Goal: Task Accomplishment & Management: Manage account settings

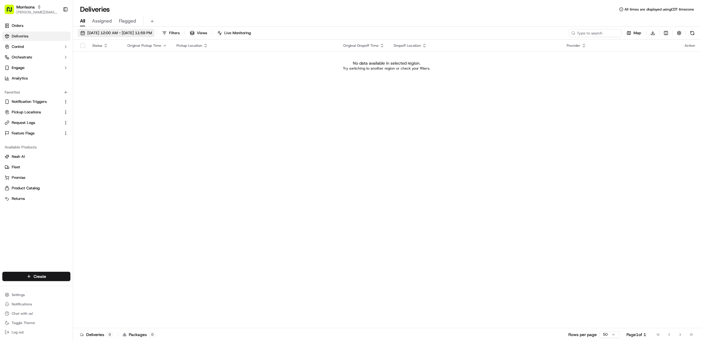
click at [114, 32] on span "[DATE] 12:00 AM - [DATE] 11:59 PM" at bounding box center [119, 32] width 65 height 5
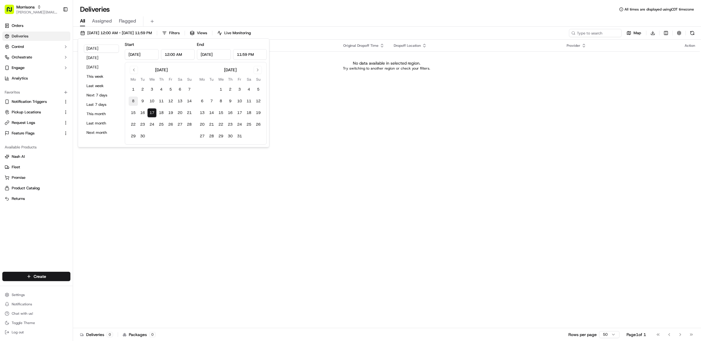
drag, startPoint x: 135, startPoint y: 89, endPoint x: 135, endPoint y: 100, distance: 10.8
click at [135, 89] on button "1" at bounding box center [132, 89] width 9 height 9
type input "[DATE]"
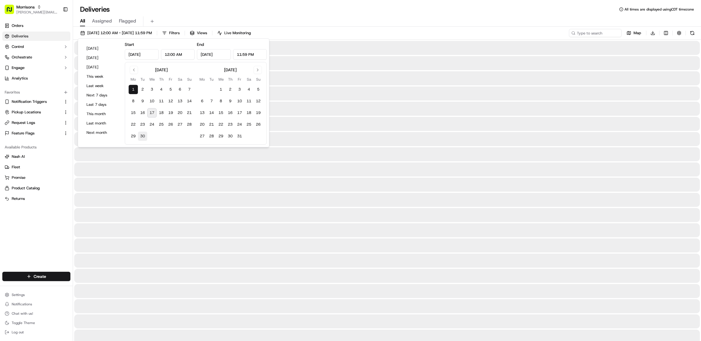
click at [138, 137] on button "30" at bounding box center [142, 135] width 9 height 9
type input "[DATE]"
click at [295, 18] on div "All Assigned Flagged" at bounding box center [387, 21] width 628 height 10
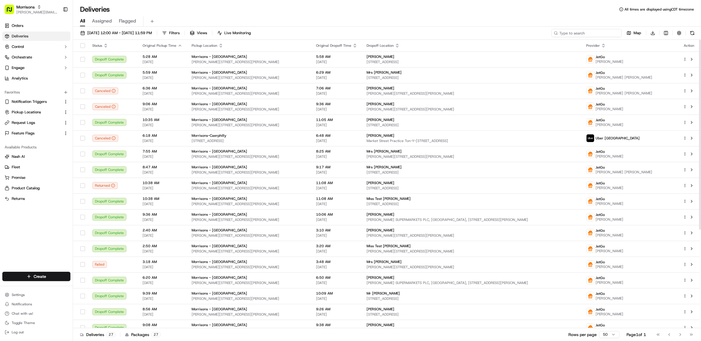
click at [578, 33] on input at bounding box center [586, 33] width 70 height 8
paste input "1898697714532"
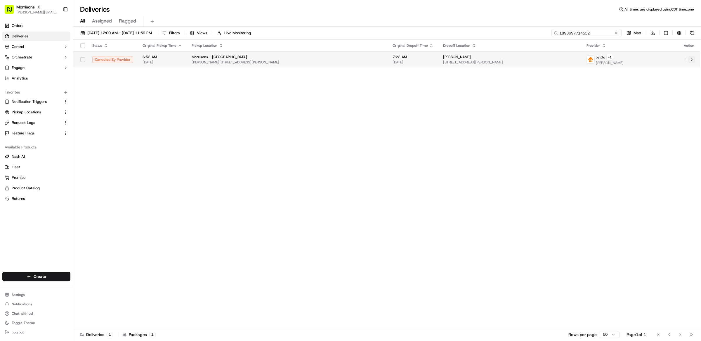
type input "1898697714532"
click at [691, 58] on button at bounding box center [691, 59] width 7 height 7
click at [695, 59] on td at bounding box center [689, 59] width 22 height 16
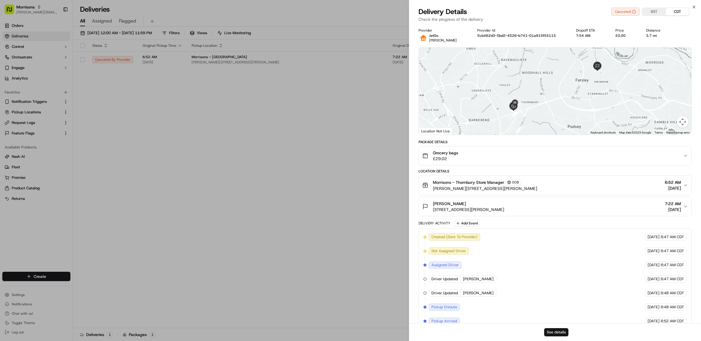
click at [558, 329] on button "See details" at bounding box center [556, 332] width 24 height 8
click at [556, 334] on button "See details" at bounding box center [556, 332] width 24 height 8
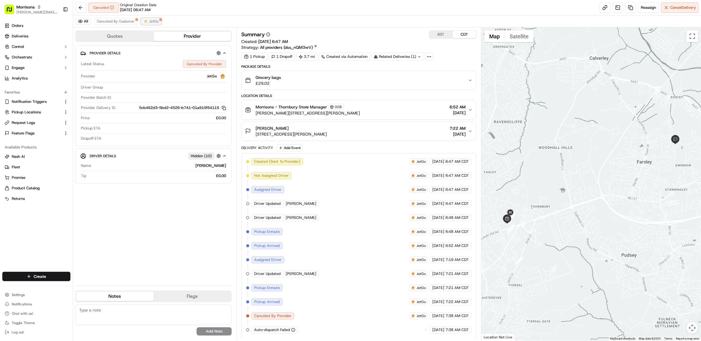
click at [156, 20] on span "JetGo" at bounding box center [153, 21] width 9 height 5
click at [443, 32] on button "BST" at bounding box center [440, 35] width 23 height 8
drag, startPoint x: 297, startPoint y: 42, endPoint x: 282, endPoint y: 42, distance: 14.6
click at [282, 42] on span "09/15/2025 12:47 PM" at bounding box center [274, 41] width 32 height 5
drag, startPoint x: 301, startPoint y: 42, endPoint x: 293, endPoint y: 42, distance: 7.3
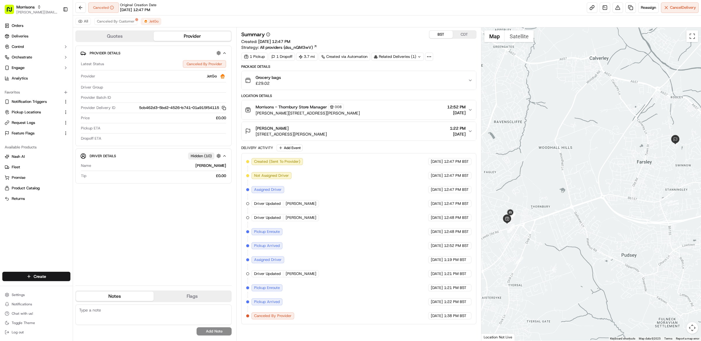
click at [290, 42] on span "09/15/2025 12:47 PM" at bounding box center [274, 41] width 32 height 5
drag, startPoint x: 293, startPoint y: 42, endPoint x: 288, endPoint y: 42, distance: 5.0
click at [290, 42] on span "09/15/2025 12:47 PM" at bounding box center [274, 41] width 32 height 5
click at [255, 43] on span "Created: 09/15/2025 12:47 PM" at bounding box center [265, 42] width 49 height 6
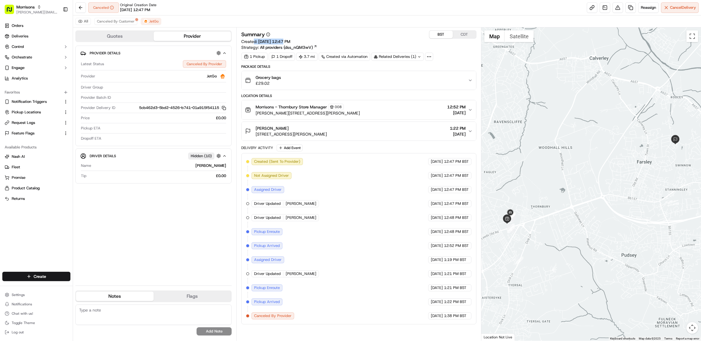
click at [255, 43] on span "Created: 09/15/2025 12:47 PM" at bounding box center [265, 42] width 49 height 6
click at [305, 43] on div "Summary BST CDT Created: 09/15/2025 12:47 PM Strategy: All providers (dss_nQM3w…" at bounding box center [358, 40] width 235 height 20
drag, startPoint x: 470, startPoint y: 247, endPoint x: 251, endPoint y: 249, distance: 218.4
click at [251, 249] on div "Created (Sent To Provider) JetGo 09/15/2025 12:47 PM BST Not Assigned Driver Je…" at bounding box center [358, 238] width 225 height 161
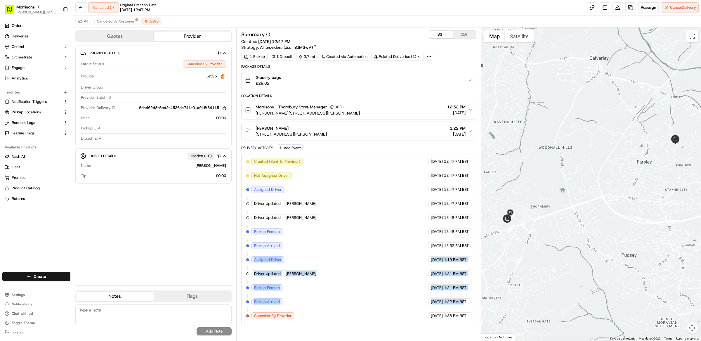
drag, startPoint x: 259, startPoint y: 261, endPoint x: 464, endPoint y: 305, distance: 209.4
click at [464, 305] on div "Created (Sent To Provider) JetGo 09/15/2025 12:47 PM BST Not Assigned Driver Je…" at bounding box center [358, 238] width 225 height 161
click at [285, 304] on div "Created (Sent To Provider) JetGo 09/15/2025 12:47 PM BST Not Assigned Driver Je…" at bounding box center [358, 238] width 225 height 161
drag, startPoint x: 466, startPoint y: 306, endPoint x: 264, endPoint y: 305, distance: 201.5
click at [267, 305] on div "Created (Sent To Provider) JetGo 09/15/2025 12:47 PM BST Not Assigned Driver Je…" at bounding box center [358, 238] width 225 height 161
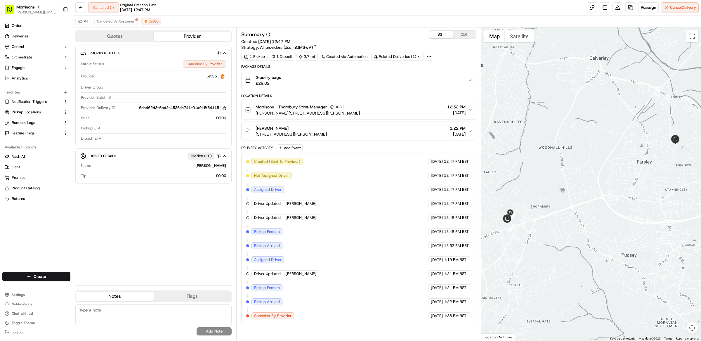
click at [258, 304] on span "Pickup Arrived" at bounding box center [267, 301] width 26 height 5
drag, startPoint x: 470, startPoint y: 319, endPoint x: 253, endPoint y: 318, distance: 216.4
click at [253, 318] on div "Created (Sent To Provider) JetGo 09/15/2025 12:47 PM BST Not Assigned Driver Je…" at bounding box center [358, 238] width 225 height 161
drag, startPoint x: 261, startPoint y: 318, endPoint x: 258, endPoint y: 318, distance: 3.2
click at [261, 318] on span "Canceled By Provider" at bounding box center [272, 315] width 37 height 5
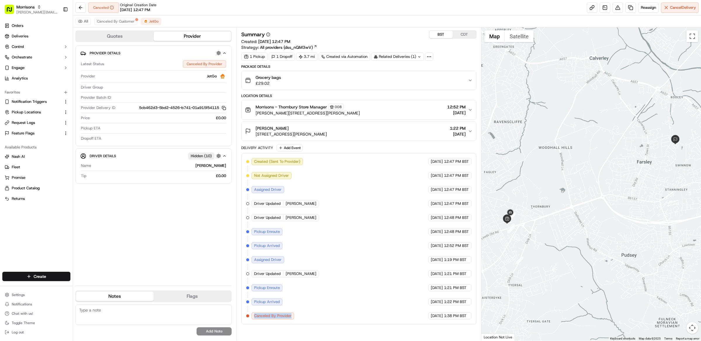
drag, startPoint x: 253, startPoint y: 318, endPoint x: 292, endPoint y: 318, distance: 39.4
click at [292, 318] on div "Canceled By Provider" at bounding box center [272, 315] width 43 height 7
click at [451, 59] on div "1 Pickup 1 Dropoff 3.7 mi Created via Automation Related Deliveries (1)" at bounding box center [358, 57] width 235 height 8
click at [118, 21] on span "Canceled By Customer" at bounding box center [116, 21] width 38 height 5
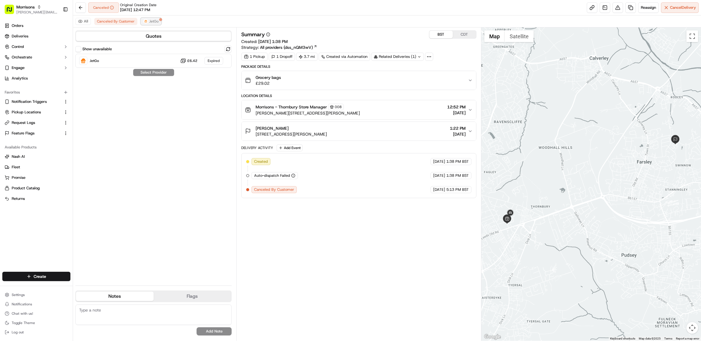
click at [152, 18] on button "JetGo" at bounding box center [151, 21] width 20 height 7
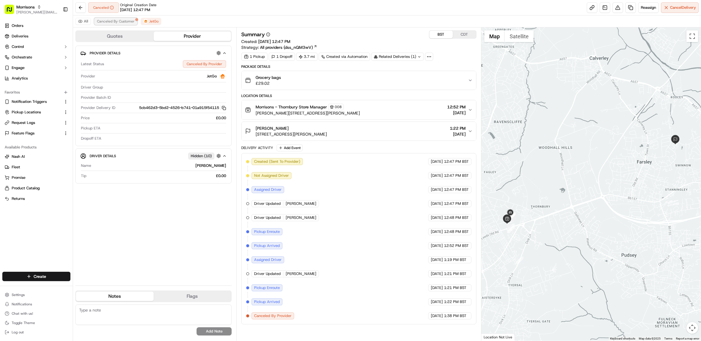
click at [127, 23] on span "Canceled By Customer" at bounding box center [116, 21] width 38 height 5
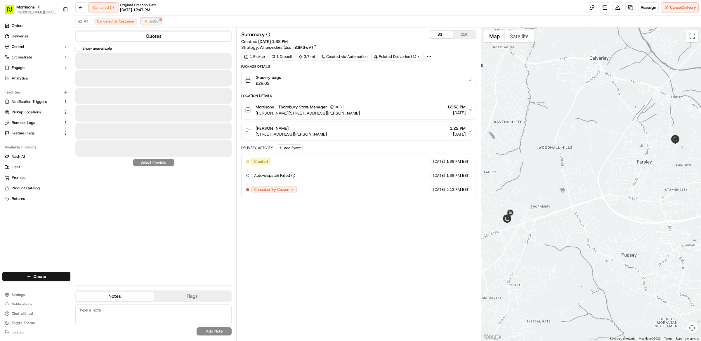
click at [149, 22] on span "JetGo" at bounding box center [153, 21] width 9 height 5
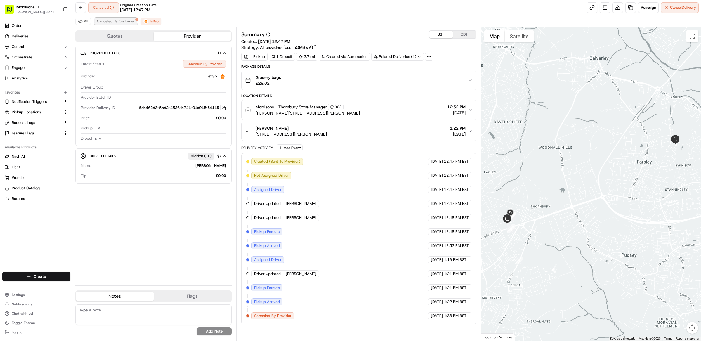
click at [127, 22] on span "Canceled By Customer" at bounding box center [116, 21] width 38 height 5
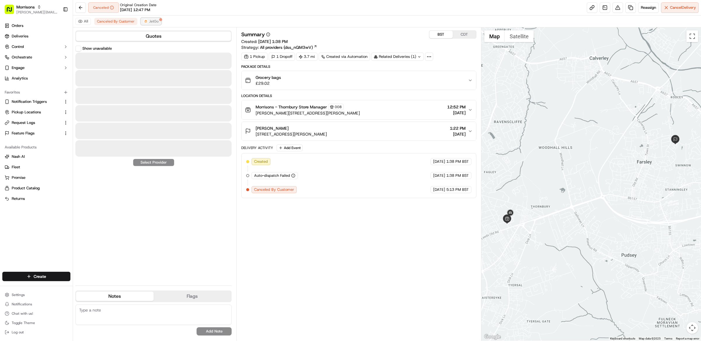
click at [151, 23] on span "JetGo" at bounding box center [153, 21] width 9 height 5
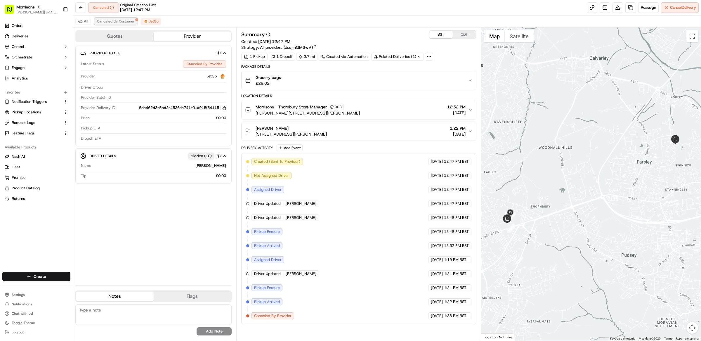
click at [131, 23] on span "Canceled By Customer" at bounding box center [116, 21] width 38 height 5
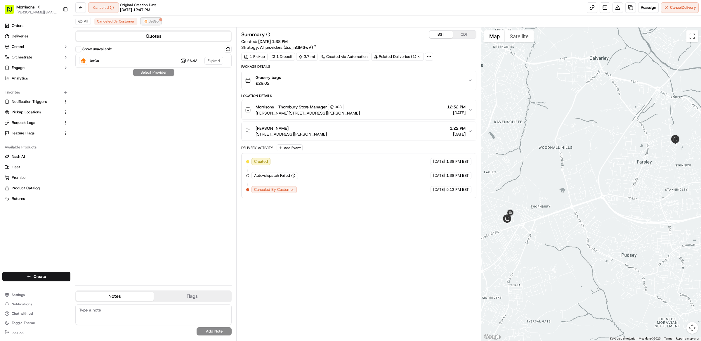
click at [155, 22] on span "JetGo" at bounding box center [153, 21] width 9 height 5
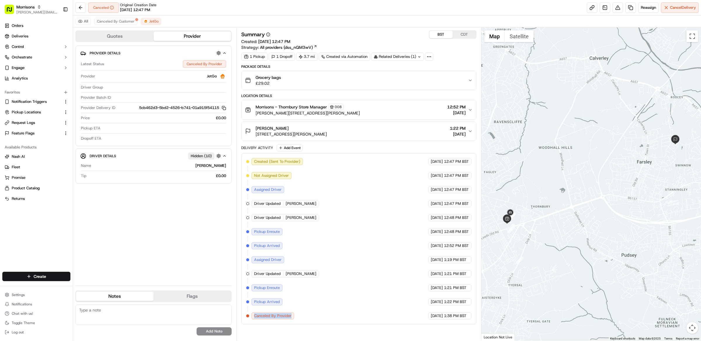
drag, startPoint x: 256, startPoint y: 320, endPoint x: 286, endPoint y: 324, distance: 30.1
click at [286, 324] on div "Created (Sent To Provider) JetGo 09/15/2025 12:47 PM BST Not Assigned Driver Je…" at bounding box center [358, 238] width 235 height 171
click at [115, 22] on span "Canceled By Customer" at bounding box center [116, 21] width 38 height 5
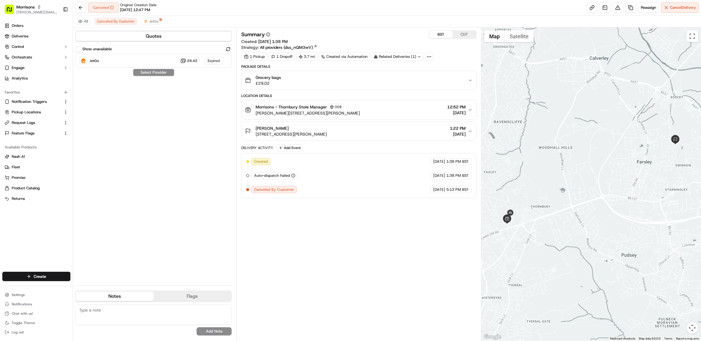
click at [344, 220] on div "Summary BST CDT Created: 09/15/2025 1:38 PM Strategy: All providers (dss_nQM3wV…" at bounding box center [358, 183] width 235 height 307
click at [321, 230] on div "Summary BST CDT Created: 09/15/2025 1:38 PM Strategy: All providers (dss_nQM3wV…" at bounding box center [358, 183] width 235 height 307
drag, startPoint x: 252, startPoint y: 178, endPoint x: 288, endPoint y: 181, distance: 35.7
click at [288, 181] on div "Created 09/15/2025 1:38 PM BST Auto-dispatch Failed 09/15/2025 1:38 PM BST Canc…" at bounding box center [358, 175] width 225 height 35
click at [352, 248] on div "Summary BST CDT Created: 09/15/2025 1:38 PM Strategy: All providers (dss_nQM3wV…" at bounding box center [358, 183] width 235 height 307
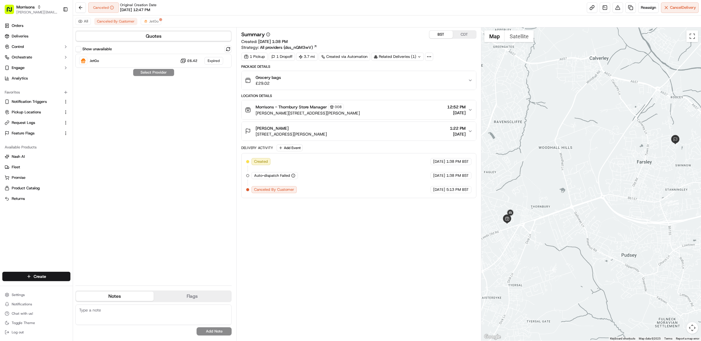
click at [359, 242] on div "Summary BST CDT Created: 09/15/2025 1:38 PM Strategy: All providers (dss_nQM3wV…" at bounding box center [358, 183] width 235 height 307
drag, startPoint x: 254, startPoint y: 175, endPoint x: 298, endPoint y: 177, distance: 43.6
click at [298, 177] on div "Auto-dispatch Failed" at bounding box center [274, 175] width 46 height 7
click at [331, 243] on div "Summary BST CDT Created: 09/15/2025 1:38 PM Strategy: All providers (dss_nQM3wV…" at bounding box center [358, 183] width 235 height 307
drag, startPoint x: 254, startPoint y: 163, endPoint x: 270, endPoint y: 166, distance: 16.1
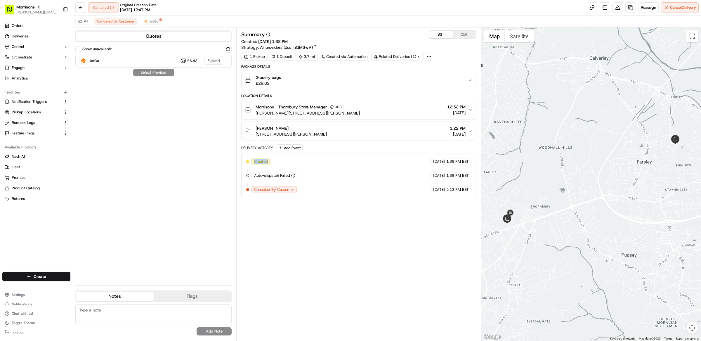
click at [270, 166] on div "Created 09/15/2025 1:38 PM BST Auto-dispatch Failed 09/15/2025 1:38 PM BST Canc…" at bounding box center [358, 175] width 225 height 35
click at [293, 163] on div "Created 09/15/2025 1:38 PM BST Auto-dispatch Failed 09/15/2025 1:38 PM BST Canc…" at bounding box center [358, 175] width 225 height 35
drag, startPoint x: 269, startPoint y: 162, endPoint x: 254, endPoint y: 161, distance: 14.9
click at [254, 161] on div "Created" at bounding box center [260, 161] width 19 height 7
click at [299, 162] on div "Created 09/15/2025 1:38 PM BST Auto-dispatch Failed 09/15/2025 1:38 PM BST Canc…" at bounding box center [358, 175] width 225 height 35
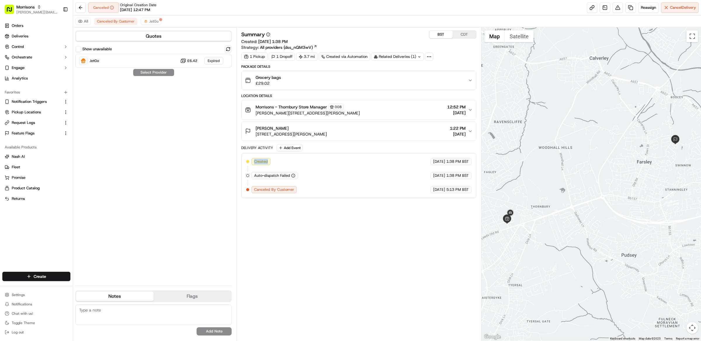
drag, startPoint x: 253, startPoint y: 163, endPoint x: 279, endPoint y: 162, distance: 26.0
click at [279, 162] on div "Created 09/15/2025 1:38 PM BST Auto-dispatch Failed 09/15/2025 1:38 PM BST Canc…" at bounding box center [358, 175] width 225 height 35
click at [377, 209] on div "Summary BST CDT Created: 09/15/2025 1:38 PM Strategy: All providers (dss_nQM3wV…" at bounding box center [358, 183] width 235 height 307
click at [151, 22] on span "JetGo" at bounding box center [153, 21] width 9 height 5
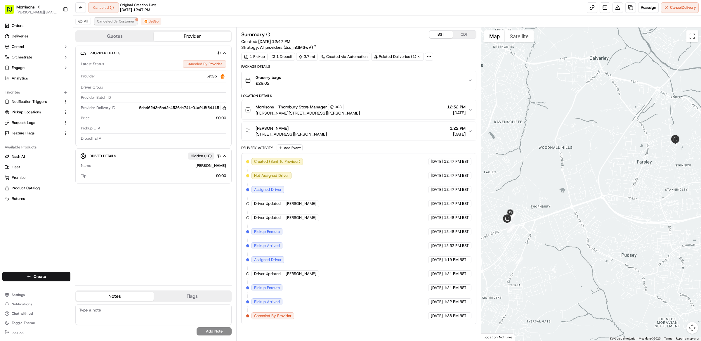
click at [129, 20] on span "Canceled By Customer" at bounding box center [116, 21] width 38 height 5
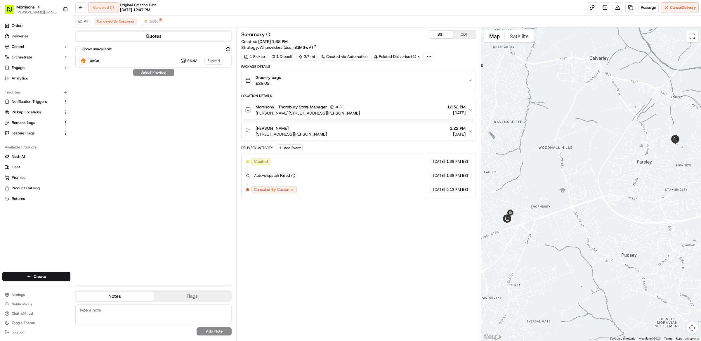
click at [387, 234] on div "Summary BST CDT Created: 09/15/2025 1:38 PM Strategy: All providers (dss_nQM3wV…" at bounding box center [358, 183] width 235 height 307
click at [366, 221] on div "Summary BST CDT Created: 09/15/2025 1:38 PM Strategy: All providers (dss_nQM3wV…" at bounding box center [358, 183] width 235 height 307
drag, startPoint x: 271, startPoint y: 163, endPoint x: 253, endPoint y: 163, distance: 18.4
click at [253, 163] on div "Created" at bounding box center [261, 161] width 20 height 7
click at [253, 163] on div "Created" at bounding box center [260, 161] width 19 height 7
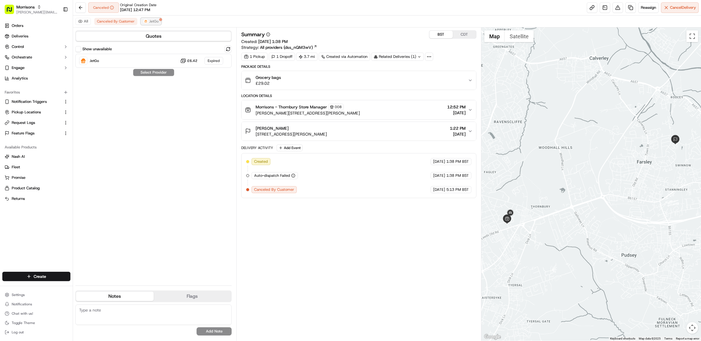
click at [146, 24] on button "JetGo" at bounding box center [151, 21] width 20 height 7
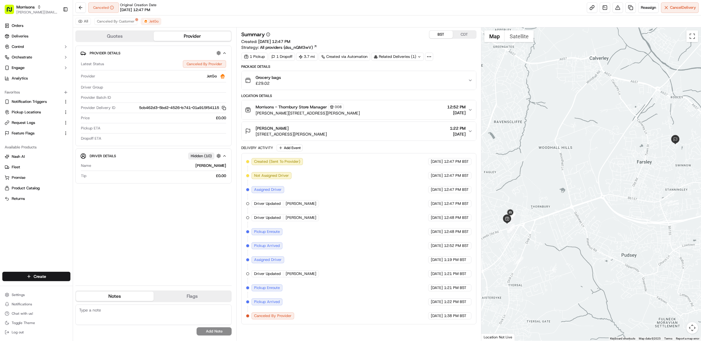
click at [448, 60] on div "1 Pickup 1 Dropoff 3.7 mi Created via Automation Related Deliveries (1)" at bounding box center [358, 57] width 235 height 8
click at [446, 56] on div "1 Pickup 1 Dropoff 3.7 mi Created via Automation Related Deliveries (1)" at bounding box center [358, 57] width 235 height 8
drag, startPoint x: 293, startPoint y: 321, endPoint x: 251, endPoint y: 317, distance: 41.6
click at [251, 317] on div "Canceled By Provider" at bounding box center [272, 315] width 43 height 7
click at [305, 318] on div "Created (Sent To Provider) JetGo 09/15/2025 12:47 PM BST Not Assigned Driver Je…" at bounding box center [358, 238] width 225 height 161
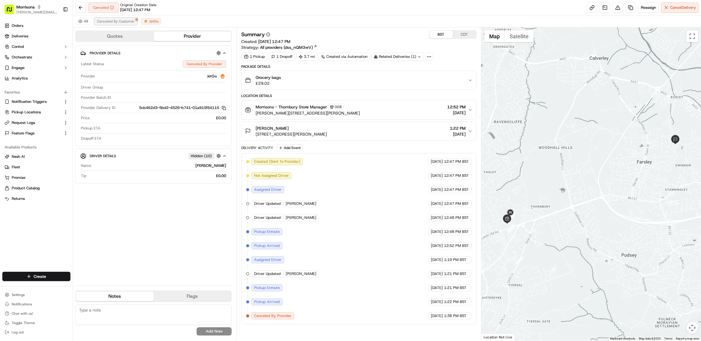
drag, startPoint x: 121, startPoint y: 22, endPoint x: 125, endPoint y: 22, distance: 4.1
click at [121, 22] on span "Canceled By Customer" at bounding box center [116, 21] width 38 height 5
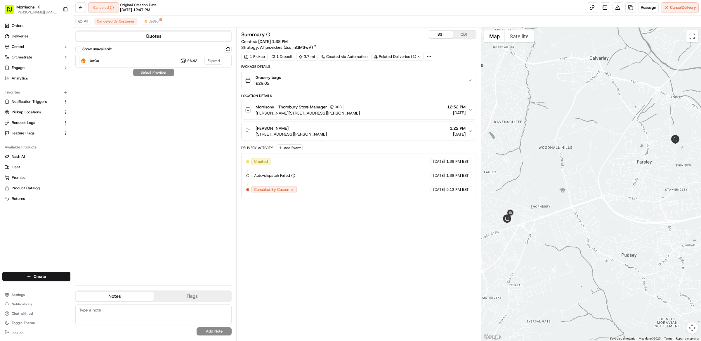
click at [330, 208] on div "Summary BST CDT Created: 09/15/2025 1:38 PM Strategy: All providers (dss_nQM3wV…" at bounding box center [358, 183] width 235 height 307
drag, startPoint x: 293, startPoint y: 178, endPoint x: 252, endPoint y: 178, distance: 41.2
click at [252, 178] on div "Auto-dispatch Failed" at bounding box center [274, 175] width 46 height 7
click at [361, 219] on div "Summary BST CDT Created: 09/15/2025 1:38 PM Strategy: All providers (dss_nQM3wV…" at bounding box center [358, 183] width 235 height 307
click at [360, 217] on div "Summary BST CDT Created: 09/15/2025 1:38 PM Strategy: All providers (dss_nQM3wV…" at bounding box center [358, 183] width 235 height 307
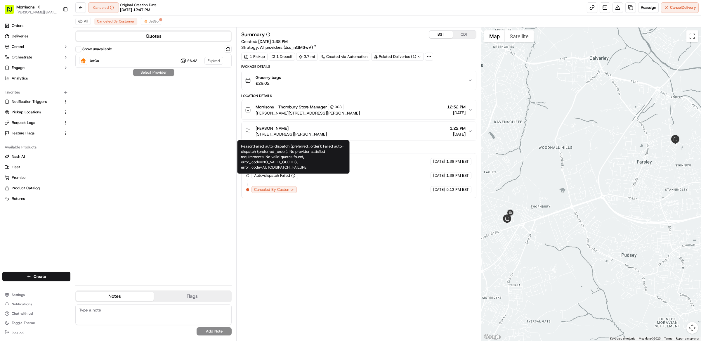
drag, startPoint x: 295, startPoint y: 178, endPoint x: 260, endPoint y: 178, distance: 35.0
click at [260, 178] on div "Auto-dispatch Failed" at bounding box center [274, 175] width 46 height 7
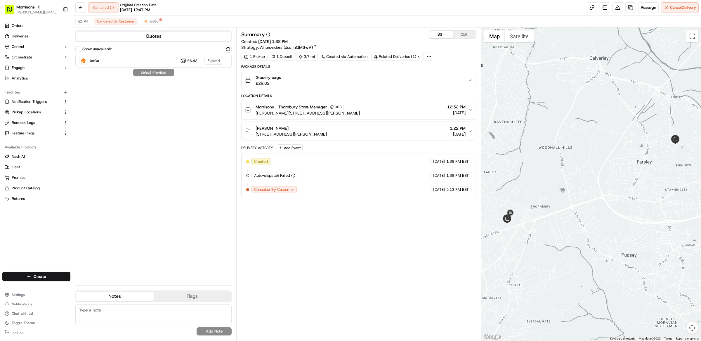
drag, startPoint x: 253, startPoint y: 180, endPoint x: 292, endPoint y: 179, distance: 39.1
click at [292, 179] on div "Auto-dispatch Failed" at bounding box center [274, 175] width 46 height 7
click at [326, 219] on div "Summary BST CDT Created: 09/15/2025 1:38 PM Strategy: All providers (dss_nQM3wV…" at bounding box center [358, 183] width 235 height 307
click at [32, 124] on span "Request Logs" at bounding box center [23, 122] width 23 height 5
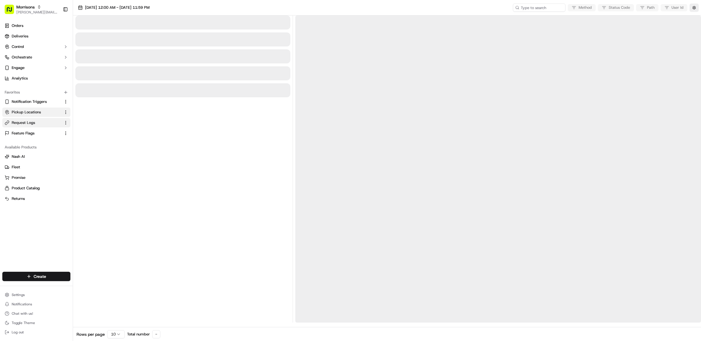
click at [34, 113] on span "Pickup Locations" at bounding box center [26, 111] width 29 height 5
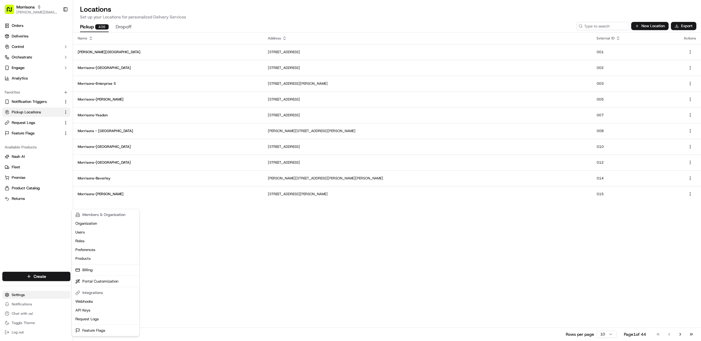
click at [27, 299] on html "Morrisons matt@usenash.com Toggle Sidebar Orders Deliveries Control Orchestrate…" at bounding box center [350, 170] width 701 height 341
click at [91, 300] on link "Webhooks" at bounding box center [105, 301] width 65 height 9
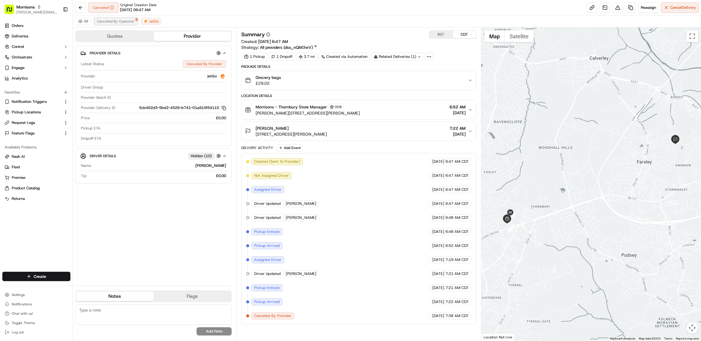
click at [124, 22] on span "Canceled By Customer" at bounding box center [116, 21] width 38 height 5
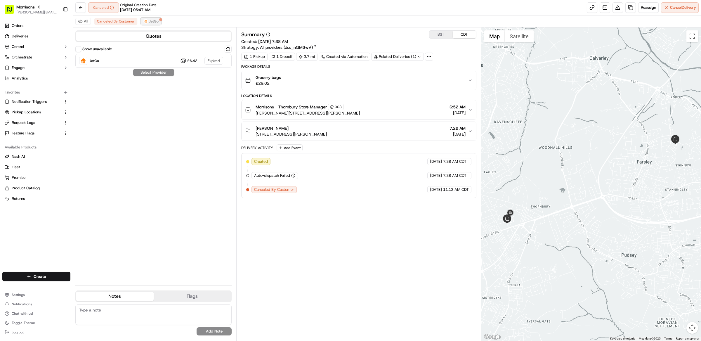
click at [150, 22] on span "JetGo" at bounding box center [153, 21] width 9 height 5
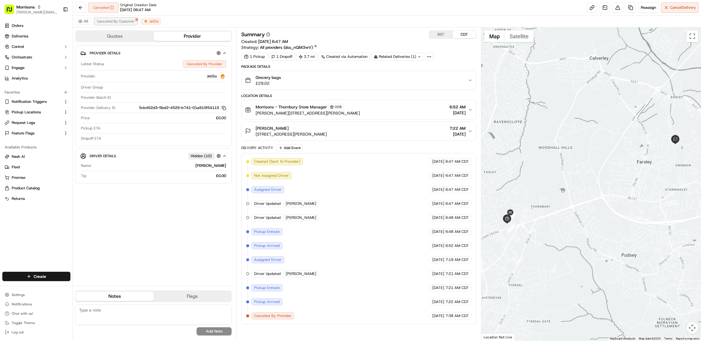
click at [129, 21] on span "Canceled By Customer" at bounding box center [116, 21] width 38 height 5
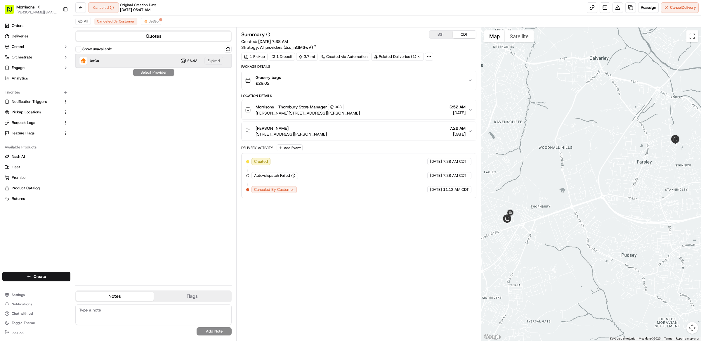
click at [152, 60] on div "JetGo £6.42 Expired" at bounding box center [153, 61] width 156 height 14
click at [356, 219] on div "Summary BST CDT Created: 09/15/2025 7:38 AM Strategy: All providers (dss_nQM3wV…" at bounding box center [358, 183] width 235 height 307
click at [365, 215] on div "Summary BST CDT Created: 09/15/2025 7:38 AM Strategy: All providers (dss_nQM3wV…" at bounding box center [358, 183] width 235 height 307
click at [153, 22] on span "JetGo" at bounding box center [153, 21] width 9 height 5
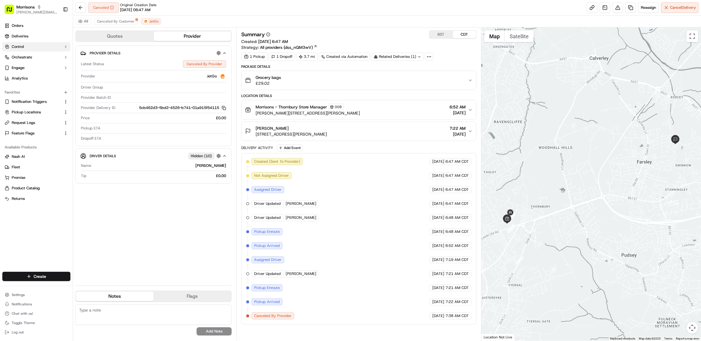
click at [27, 46] on button "Control" at bounding box center [36, 46] width 68 height 9
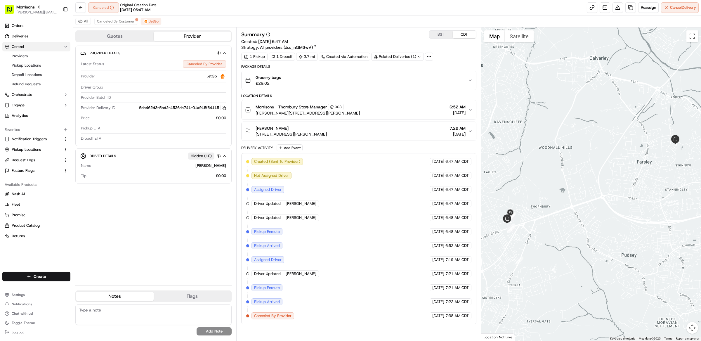
click at [27, 47] on button "Control" at bounding box center [36, 46] width 68 height 9
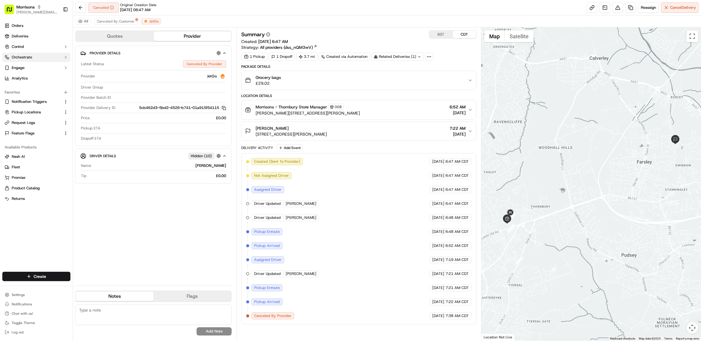
click at [29, 58] on span "Orchestrate" at bounding box center [22, 57] width 20 height 5
click at [39, 76] on span "Dispatch Strategies" at bounding box center [29, 75] width 34 height 5
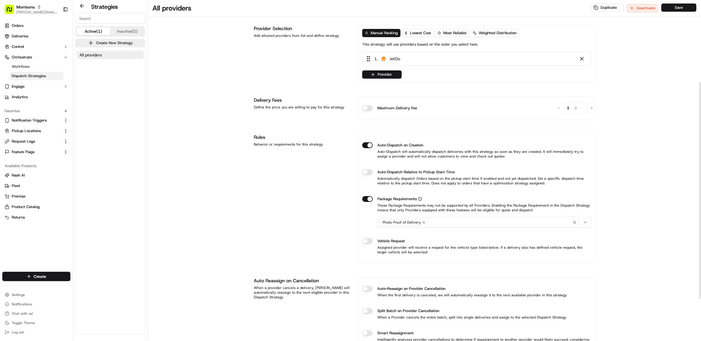
scroll to position [130, 0]
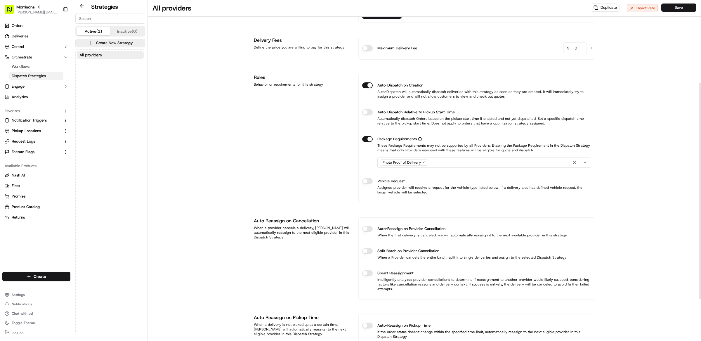
click at [367, 230] on button "Auto-Reassign on Provider Cancellation" at bounding box center [367, 229] width 11 height 6
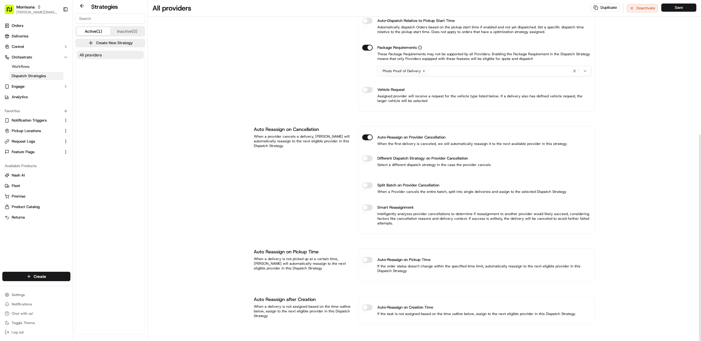
scroll to position [223, 0]
drag, startPoint x: 257, startPoint y: 129, endPoint x: 321, endPoint y: 130, distance: 64.3
click at [321, 130] on h1 "Auto Reassign on Cancellation" at bounding box center [303, 129] width 98 height 7
click at [677, 7] on button "Save" at bounding box center [678, 8] width 35 height 8
click at [276, 150] on div "Auto Reassign on Cancellation When a provider cancels a delivery, Nash will aut…" at bounding box center [303, 180] width 98 height 108
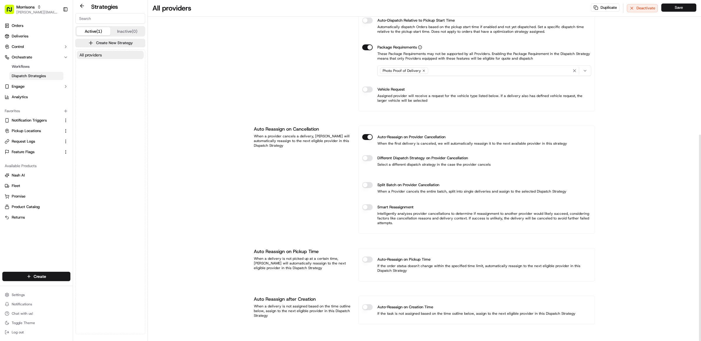
click at [296, 160] on div "Auto Reassign on Cancellation When a provider cancels a delivery, Nash will aut…" at bounding box center [303, 180] width 98 height 108
drag, startPoint x: 276, startPoint y: 149, endPoint x: 254, endPoint y: 129, distance: 29.4
click at [254, 129] on div "Auto Reassign on Cancellation When a provider cancels a delivery, Nash will aut…" at bounding box center [303, 180] width 98 height 108
click at [317, 160] on div "Auto Reassign on Cancellation When a provider cancels a delivery, Nash will aut…" at bounding box center [303, 180] width 98 height 108
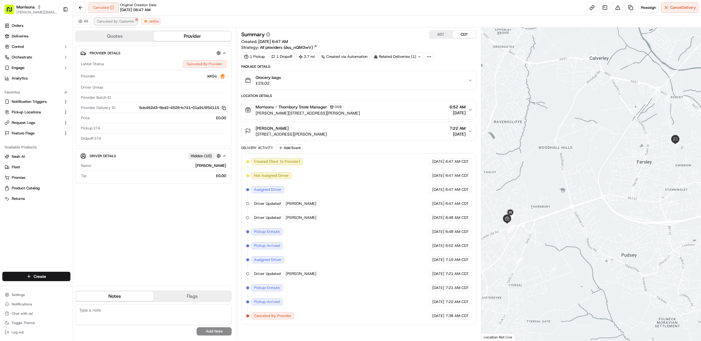
click at [119, 24] on button "Canceled By Customer" at bounding box center [115, 21] width 43 height 7
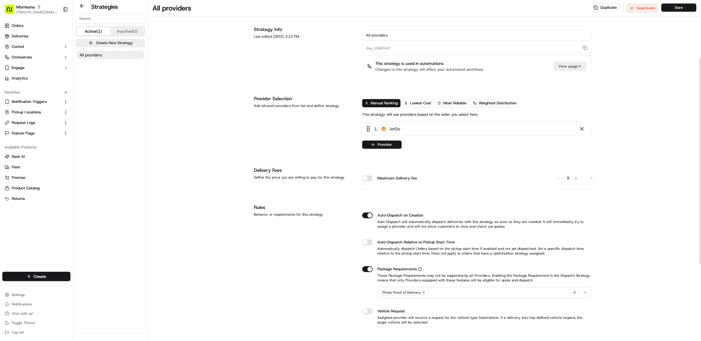
scroll to position [223, 0]
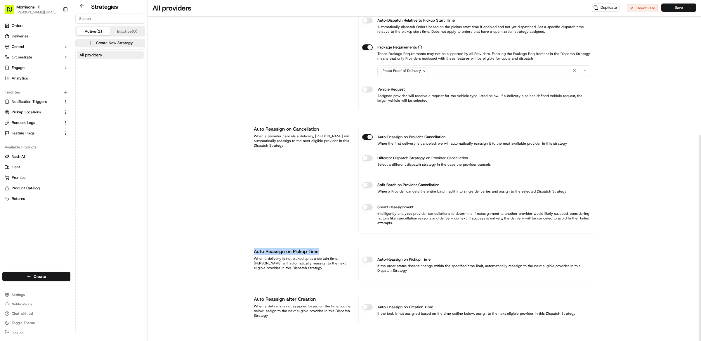
drag, startPoint x: 325, startPoint y: 252, endPoint x: 223, endPoint y: 248, distance: 101.7
click at [223, 248] on div "All providers Duplicate Deactivate Save Strategy Info Last edited Sep 17, 2025 …" at bounding box center [424, 59] width 553 height 562
drag, startPoint x: 352, startPoint y: 276, endPoint x: 357, endPoint y: 268, distance: 10.0
click at [352, 276] on div "Auto Reassign on Pickup Time When a delivery is not picked up at a certain time…" at bounding box center [424, 264] width 341 height 33
drag, startPoint x: 250, startPoint y: 250, endPoint x: 297, endPoint y: 267, distance: 50.1
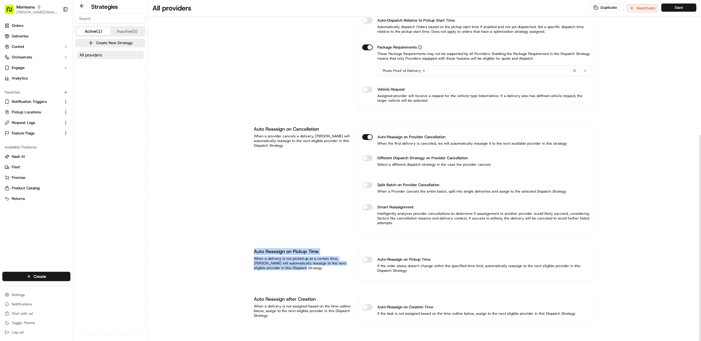
click at [297, 267] on div "Strategy Info Last edited Sep 17, 2025 3:12 PM All providers dss_nQM3wV This st…" at bounding box center [424, 68] width 350 height 546
click at [318, 261] on div "When a delivery is not picked up at a certain time, Nash will automatically rea…" at bounding box center [303, 263] width 98 height 14
drag, startPoint x: 286, startPoint y: 267, endPoint x: 250, endPoint y: 251, distance: 39.7
click at [242, 251] on div "All providers Duplicate Deactivate Save Strategy Info Last edited Sep 17, 2025 …" at bounding box center [424, 59] width 553 height 562
click at [305, 267] on div "When a delivery is not picked up at a certain time, Nash will automatically rea…" at bounding box center [303, 263] width 98 height 14
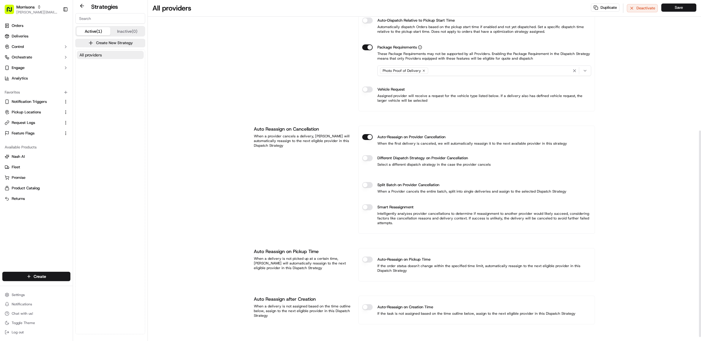
scroll to position [0, 0]
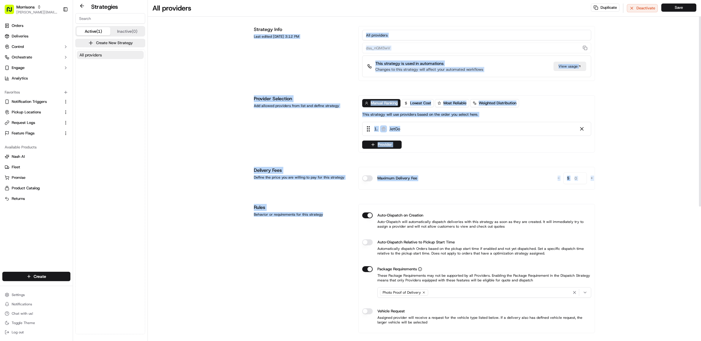
drag, startPoint x: 320, startPoint y: 215, endPoint x: 248, endPoint y: 37, distance: 191.5
click at [248, 37] on div "All providers Duplicate Deactivate Save Strategy Info Last edited Sep 17, 2025 …" at bounding box center [424, 281] width 553 height 562
click at [263, 43] on div "Strategy Info Last edited Sep 17, 2025 3:12 PM" at bounding box center [303, 53] width 98 height 55
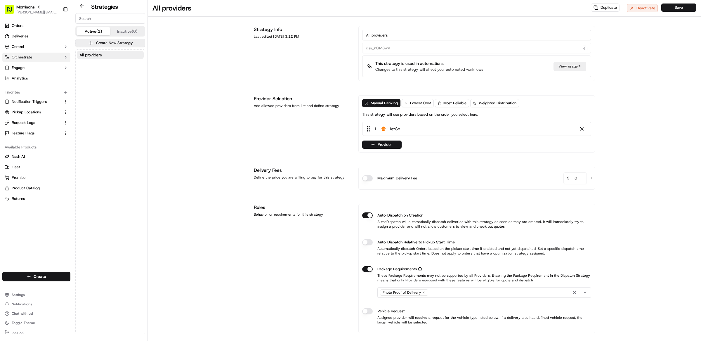
click at [31, 56] on span "Orchestrate" at bounding box center [22, 57] width 20 height 5
click at [39, 68] on link "Workflows" at bounding box center [36, 66] width 54 height 8
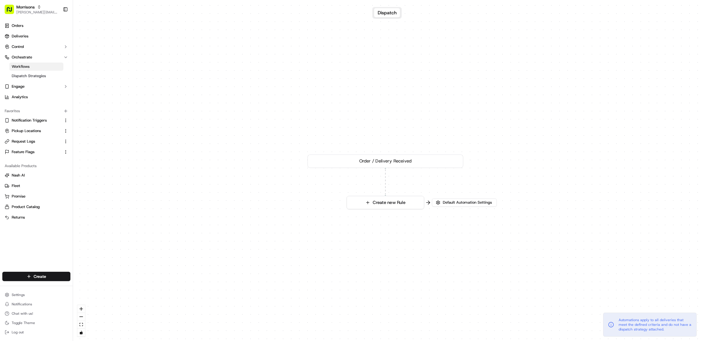
drag, startPoint x: 434, startPoint y: 236, endPoint x: 363, endPoint y: 169, distance: 97.9
click at [366, 172] on div "0 Order / Delivery Received Create new Rule" at bounding box center [387, 170] width 628 height 341
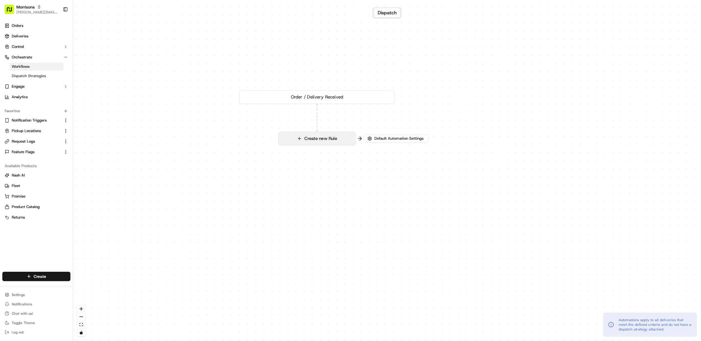
click at [329, 140] on button "Create new Rule" at bounding box center [316, 138] width 77 height 13
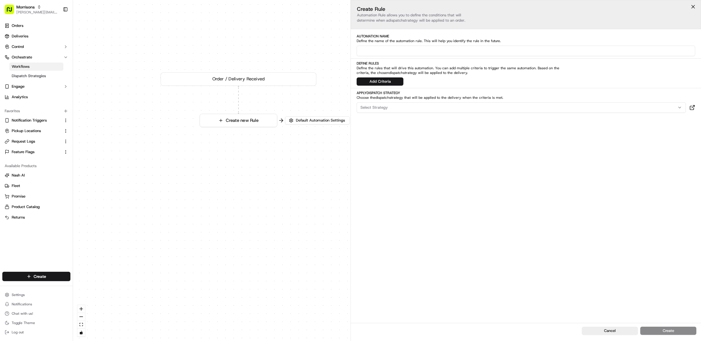
drag, startPoint x: 270, startPoint y: 184, endPoint x: 192, endPoint y: 166, distance: 80.4
click at [191, 166] on div "0 Order / Delivery Received Create new Rule" at bounding box center [387, 170] width 628 height 341
click at [258, 178] on div "0 Order / Delivery Received Create new Rule" at bounding box center [387, 170] width 628 height 341
click at [37, 72] on link "Dispatch Strategies" at bounding box center [36, 76] width 54 height 8
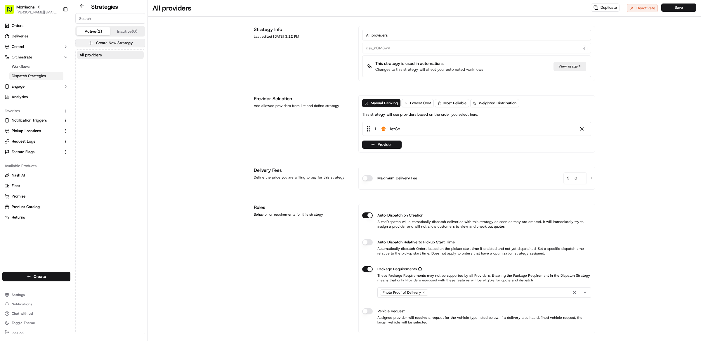
click at [112, 44] on button "Create New Strategy" at bounding box center [110, 43] width 70 height 8
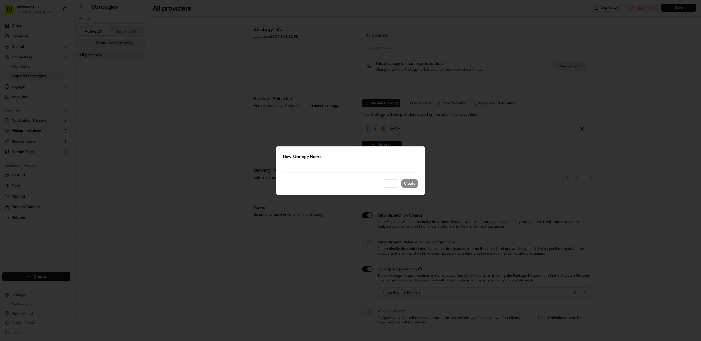
click at [346, 164] on input at bounding box center [350, 167] width 135 height 11
type input "Uber Test"
click at [413, 185] on button "Create" at bounding box center [409, 183] width 17 height 8
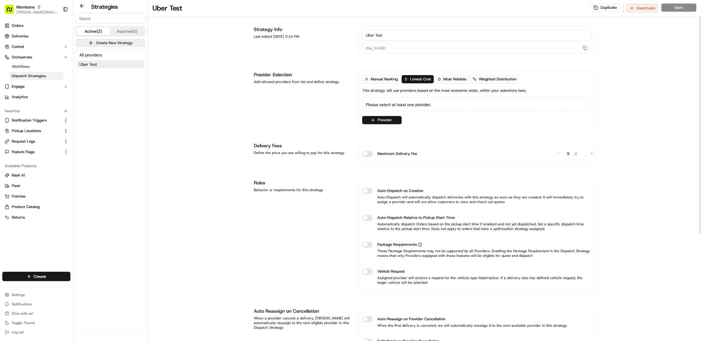
click at [319, 178] on div "Strategy Info Last edited Sep 17, 2025 3:14 PM Uber Test dss_K4J6Et Provider Se…" at bounding box center [424, 257] width 341 height 462
click at [392, 118] on button "Provider" at bounding box center [381, 120] width 39 height 8
click at [379, 150] on div "JetGo" at bounding box center [381, 151] width 20 height 7
click at [310, 121] on html "Morrisons matt@usenash.com Toggle Sidebar Orders Deliveries Control Orchestrate…" at bounding box center [350, 170] width 701 height 341
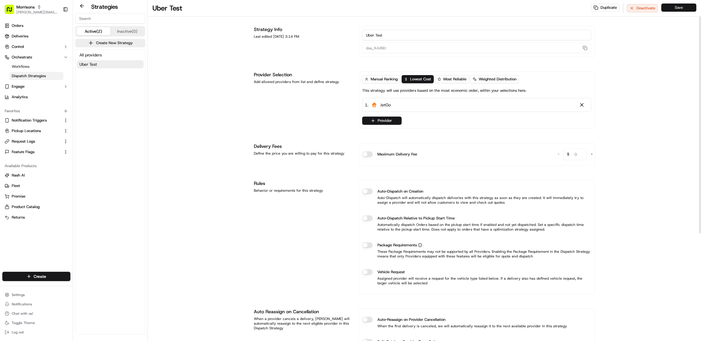
click at [675, 8] on button "Save" at bounding box center [678, 8] width 35 height 8
click at [24, 65] on span "Workflows" at bounding box center [21, 66] width 18 height 5
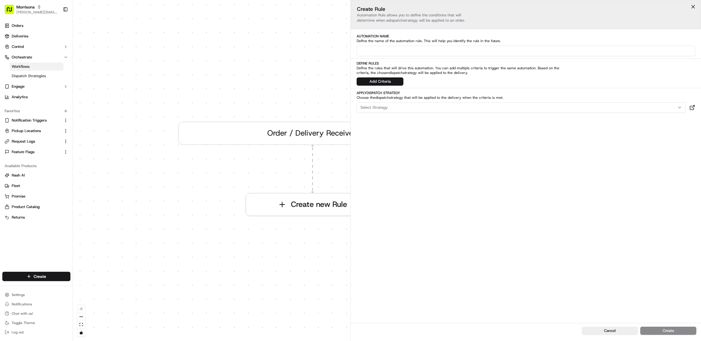
drag, startPoint x: 253, startPoint y: 77, endPoint x: 155, endPoint y: 98, distance: 99.6
click at [84, 73] on div "0 Order / Delivery Received Create new Rule" at bounding box center [387, 170] width 628 height 341
click at [397, 84] on button "Add Criteria" at bounding box center [380, 81] width 47 height 8
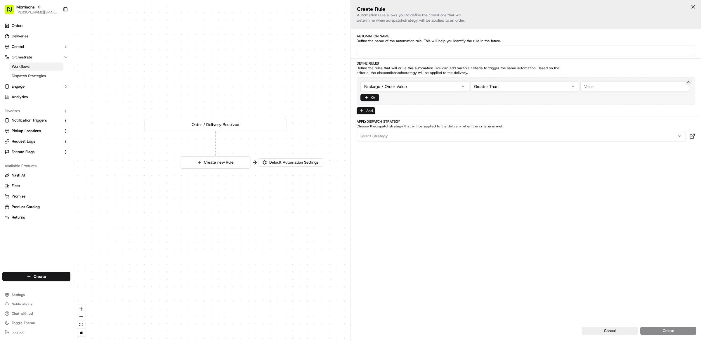
click at [400, 89] on html "Morrisons matt@usenash.com Toggle Sidebar Orders Deliveries Control Orchestrate…" at bounding box center [350, 170] width 701 height 341
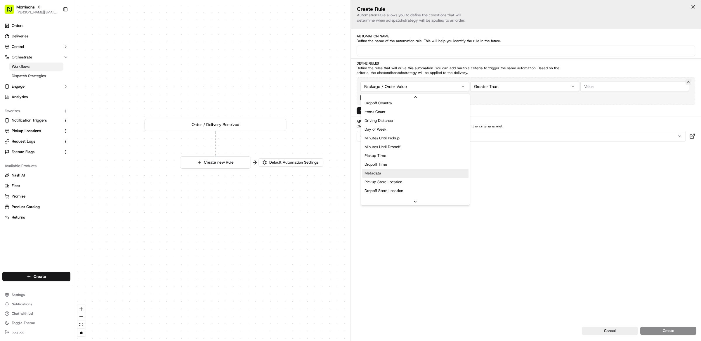
scroll to position [112, 0]
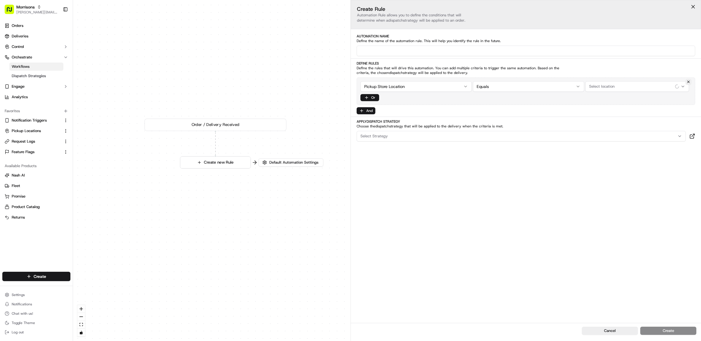
click at [543, 216] on div "Create Rule Automation Rule allows you to define the conditions that will deter…" at bounding box center [526, 161] width 350 height 323
click at [607, 88] on span "Select location" at bounding box center [601, 86] width 25 height 5
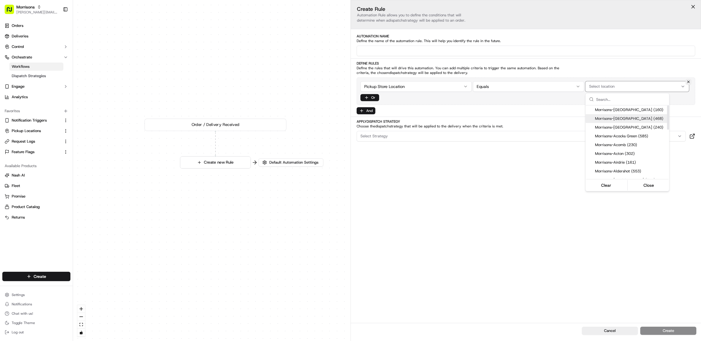
click at [628, 121] on span "Morrisons-Abergavenny (468)" at bounding box center [631, 118] width 72 height 5
click at [629, 134] on span "Morrisons-Acocks Green (585)" at bounding box center [631, 135] width 72 height 5
click at [628, 147] on span "Morrisons-Acomb (230)" at bounding box center [631, 144] width 72 height 5
click at [630, 157] on div "Morrisons-Acton (302)" at bounding box center [627, 153] width 84 height 9
click at [532, 170] on html "Morrisons matt@usenash.com Toggle Sidebar Orders Deliveries Control Orchestrate…" at bounding box center [350, 170] width 701 height 341
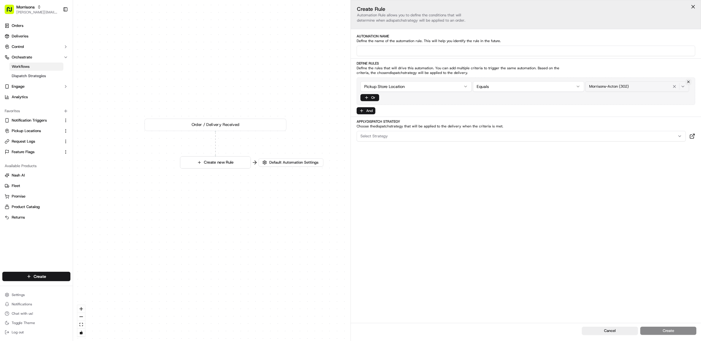
click at [635, 87] on div "Morrisons-Acton (302)" at bounding box center [637, 86] width 101 height 7
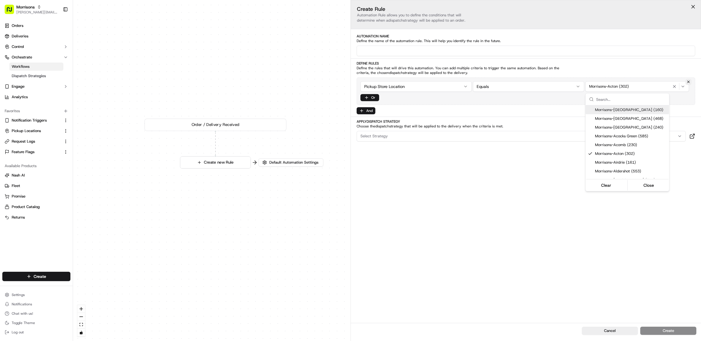
click at [513, 83] on html "Morrisons matt@usenash.com Toggle Sidebar Orders Deliveries Control Orchestrate…" at bounding box center [350, 170] width 701 height 341
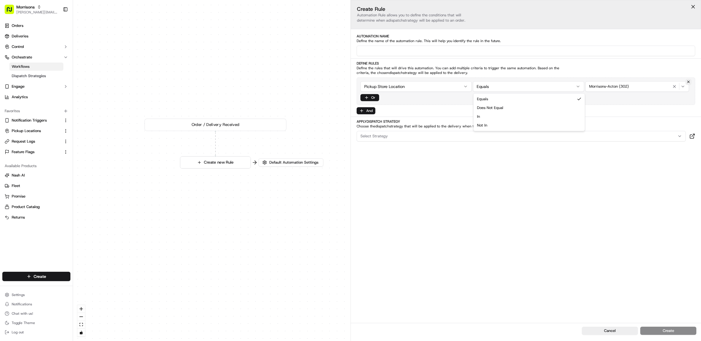
click at [515, 86] on html "Morrisons matt@usenash.com Toggle Sidebar Orders Deliveries Control Orchestrate…" at bounding box center [350, 170] width 701 height 341
drag, startPoint x: 657, startPoint y: 206, endPoint x: 652, endPoint y: 116, distance: 90.1
click at [657, 205] on div "Create Rule Automation Rule allows you to define the conditions that will deter…" at bounding box center [526, 161] width 350 height 323
drag, startPoint x: 652, startPoint y: 86, endPoint x: 652, endPoint y: 92, distance: 5.5
click at [652, 86] on div "Morrisons-Acton (302)" at bounding box center [637, 86] width 101 height 9
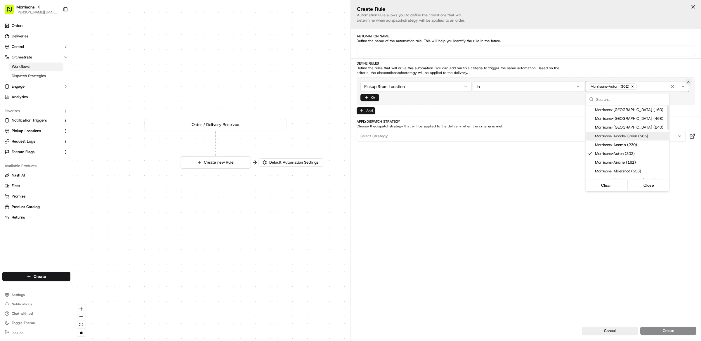
click at [626, 128] on span "Morrisons-Aberystwyth (240)" at bounding box center [631, 127] width 72 height 5
click at [620, 112] on div "Morrisons-Aberdeen (160)" at bounding box center [627, 109] width 84 height 9
click at [536, 167] on html "Morrisons matt@usenash.com Toggle Sidebar Orders Deliveries Control Orchestrate…" at bounding box center [350, 170] width 701 height 341
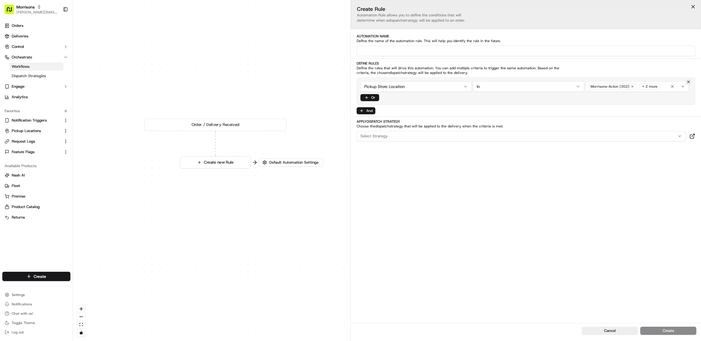
click at [397, 51] on input at bounding box center [526, 51] width 338 height 11
type input "Uber Test"
click at [401, 135] on div "Select Strategy" at bounding box center [521, 135] width 326 height 5
click at [393, 173] on div "Suggestions" at bounding box center [398, 173] width 82 height 0
click at [391, 168] on span "Uber Test" at bounding box center [402, 168] width 72 height 5
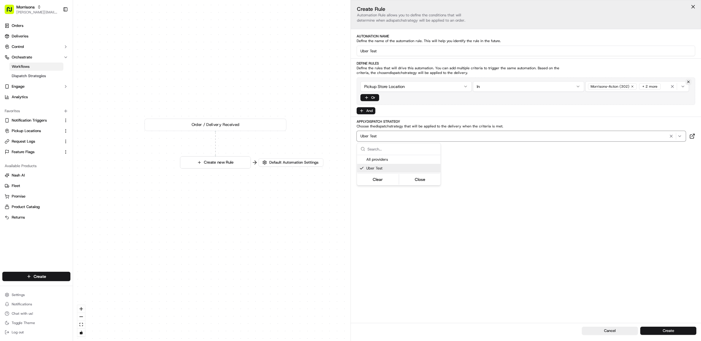
click at [543, 192] on html "Morrisons matt@usenash.com Toggle Sidebar Orders Deliveries Control Orchestrate…" at bounding box center [350, 170] width 701 height 341
click at [188, 60] on div "0 Order / Delivery Received Create new Rule" at bounding box center [387, 170] width 628 height 341
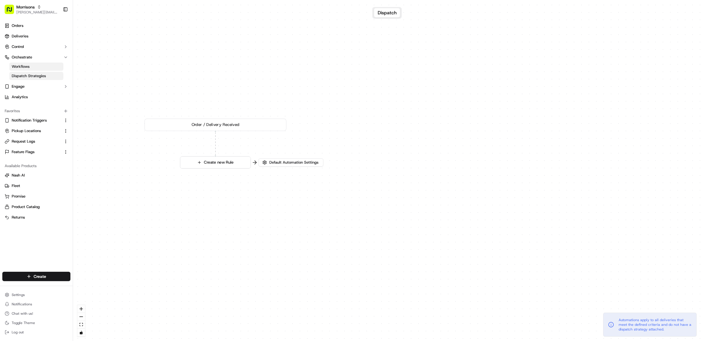
click at [31, 75] on span "Dispatch Strategies" at bounding box center [29, 75] width 34 height 5
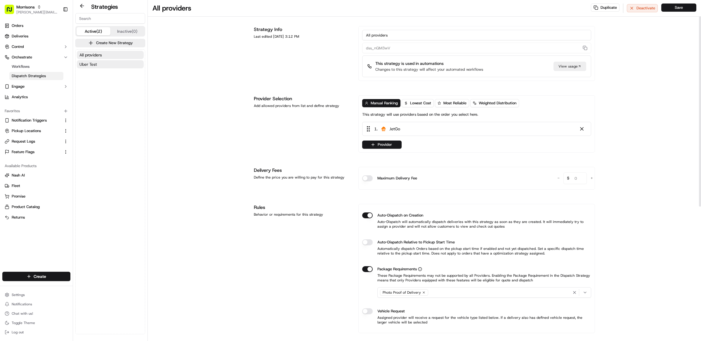
click at [99, 61] on button "Uber Test" at bounding box center [110, 64] width 67 height 8
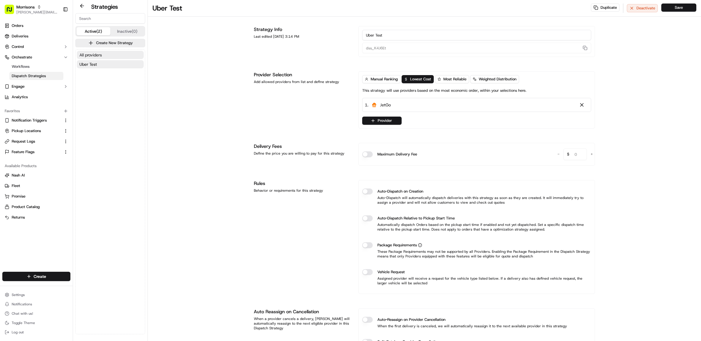
click at [105, 53] on button "All providers" at bounding box center [110, 55] width 67 height 8
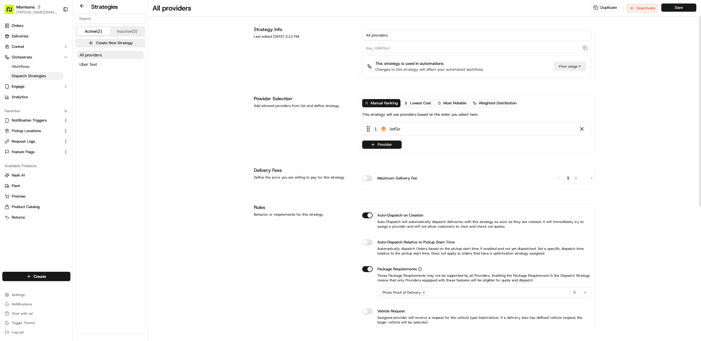
click at [293, 134] on div "Provider Selection Add allowed providers from list and define strategy" at bounding box center [303, 123] width 98 height 57
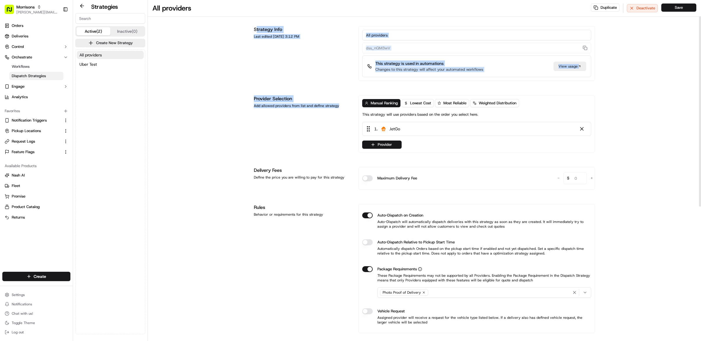
drag, startPoint x: 338, startPoint y: 107, endPoint x: 257, endPoint y: 32, distance: 110.5
click at [257, 32] on div "Strategy Info Last edited Sep 17, 2025 3:12 PM All providers dss_nQM3wV This st…" at bounding box center [424, 289] width 341 height 527
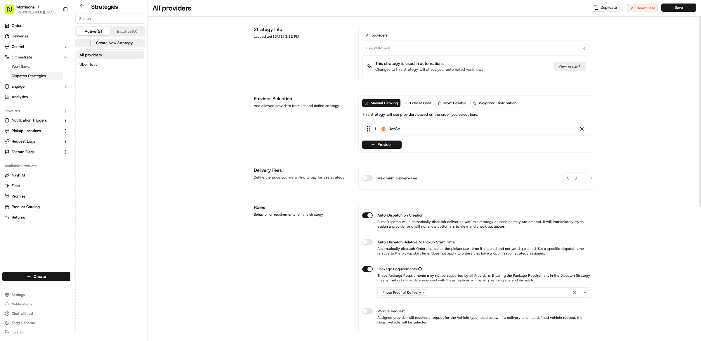
click at [269, 47] on div "Strategy Info Last edited Sep 17, 2025 3:12 PM" at bounding box center [303, 53] width 98 height 55
click at [324, 117] on div "Provider Selection Add allowed providers from list and define strategy" at bounding box center [303, 123] width 98 height 57
click at [317, 118] on div "Provider Selection Add allowed providers from list and define strategy" at bounding box center [303, 123] width 98 height 57
click at [304, 136] on div "Provider Selection Add allowed providers from list and define strategy" at bounding box center [303, 123] width 98 height 57
click at [385, 144] on button "Provider" at bounding box center [381, 144] width 39 height 8
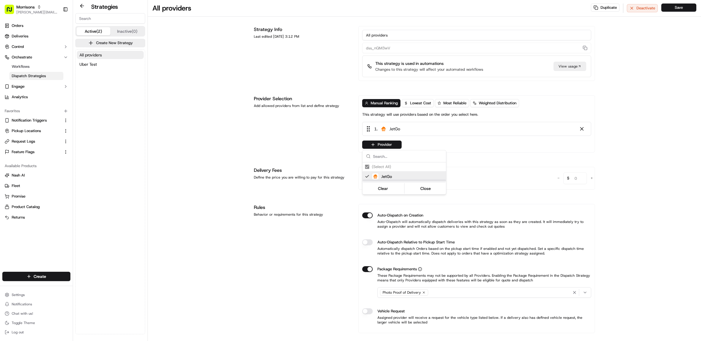
click at [340, 142] on html "Morrisons matt@usenash.com Toggle Sidebar Orders Deliveries Control Orchestrate…" at bounding box center [350, 170] width 701 height 341
click at [642, 147] on div "All providers Duplicate Deactivate Save Strategy Info Last edited Sep 17, 2025 …" at bounding box center [424, 281] width 553 height 562
click at [639, 149] on div "All providers Duplicate Deactivate Save Strategy Info Last edited Sep 17, 2025 …" at bounding box center [424, 281] width 553 height 562
click at [39, 68] on link "Workflows" at bounding box center [36, 66] width 54 height 8
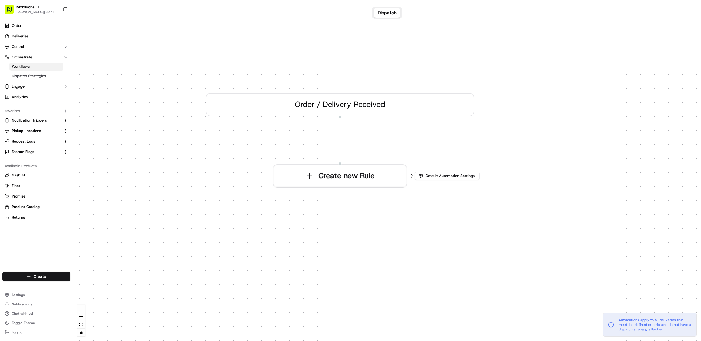
drag, startPoint x: 455, startPoint y: 235, endPoint x: 328, endPoint y: 157, distance: 148.5
click at [328, 157] on div "0 Order / Delivery Received Create new Rule" at bounding box center [387, 170] width 628 height 341
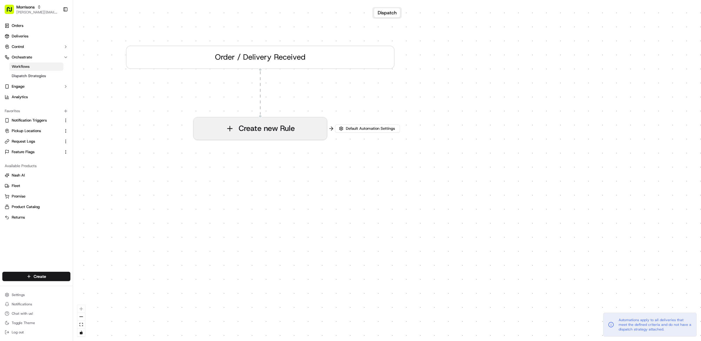
click at [306, 131] on button "Create new Rule" at bounding box center [260, 128] width 133 height 22
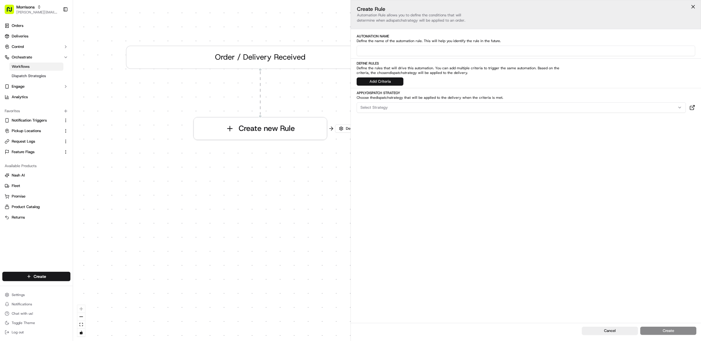
click at [398, 82] on button "Add Criteria" at bounding box center [380, 81] width 47 height 8
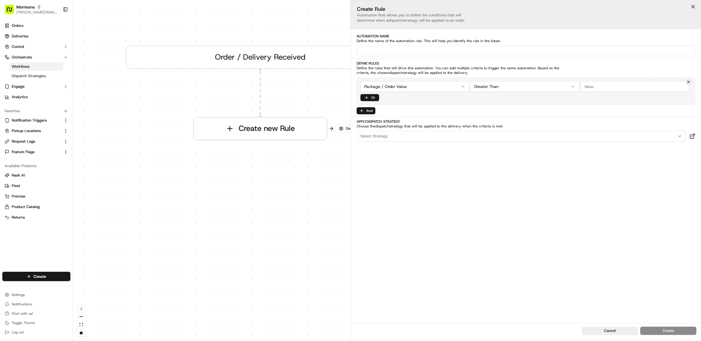
click at [401, 87] on html "Morrisons matt@usenash.com Toggle Sidebar Orders Deliveries Control Orchestrate…" at bounding box center [350, 170] width 701 height 341
click at [515, 83] on html "Morrisons matt@usenash.com Toggle Sidebar Orders Deliveries Control Orchestrate…" at bounding box center [350, 170] width 701 height 341
click at [496, 125] on span "Choose the dispatch strategy that will be applied to the delivery when the crit…" at bounding box center [458, 126] width 203 height 5
click at [578, 232] on div "Create Rule Automation Rule allows you to define the conditions that will deter…" at bounding box center [526, 161] width 350 height 323
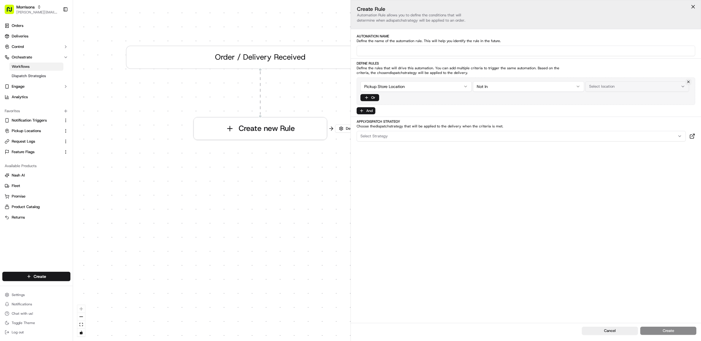
click at [593, 82] on button "Select location" at bounding box center [637, 86] width 104 height 11
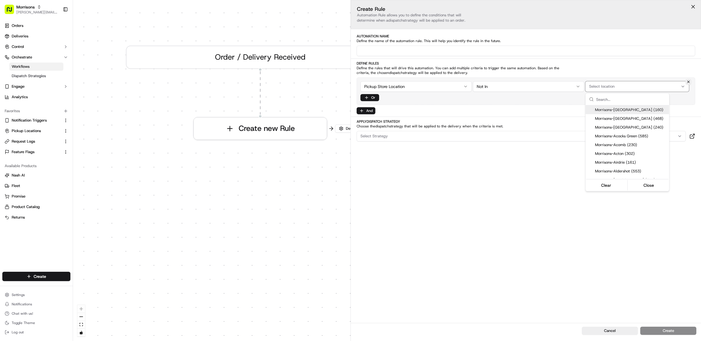
click at [528, 181] on html "Morrisons matt@usenash.com Toggle Sidebar Orders Deliveries Control Orchestrate…" at bounding box center [350, 170] width 701 height 341
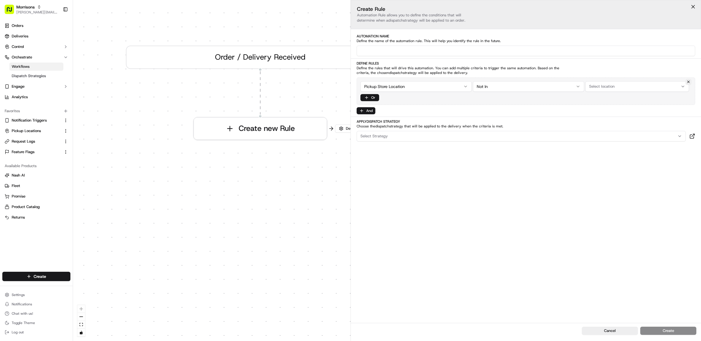
click at [506, 89] on html "Morrisons matt@usenash.com Toggle Sidebar Orders Deliveries Control Orchestrate…" at bounding box center [350, 170] width 701 height 341
click at [550, 211] on html "Morrisons matt@usenash.com Toggle Sidebar Orders Deliveries Control Orchestrate…" at bounding box center [350, 170] width 701 height 341
click at [535, 88] on html "Morrisons matt@usenash.com Toggle Sidebar Orders Deliveries Control Orchestrate…" at bounding box center [350, 170] width 701 height 341
click at [609, 87] on span "Select location" at bounding box center [601, 86] width 25 height 5
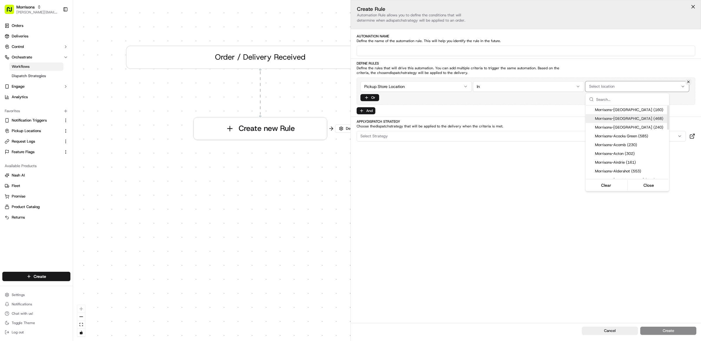
click at [616, 121] on span "Morrisons-Abergavenny (468)" at bounding box center [631, 118] width 72 height 5
click at [617, 132] on div "Morrisons-Acocks Green (585)" at bounding box center [627, 136] width 84 height 9
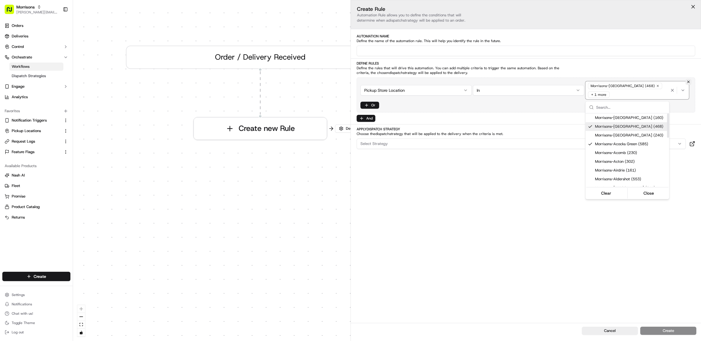
drag, startPoint x: 513, startPoint y: 196, endPoint x: 521, endPoint y: 182, distance: 15.7
click at [513, 195] on html "Morrisons matt@usenash.com Toggle Sidebar Orders Deliveries Control Orchestrate…" at bounding box center [350, 170] width 701 height 341
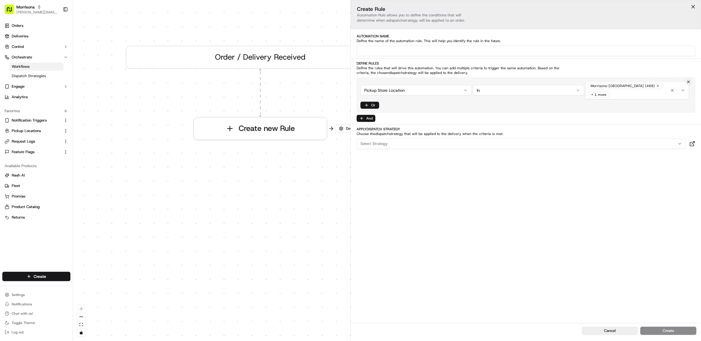
click at [432, 147] on button "Select Strategy" at bounding box center [521, 143] width 329 height 11
click at [525, 184] on html "Morrisons matt@usenash.com Toggle Sidebar Orders Deliveries Control Orchestrate…" at bounding box center [350, 170] width 701 height 341
click at [500, 199] on div "Create Rule Automation Rule allows you to define the conditions that will deter…" at bounding box center [526, 161] width 350 height 323
click at [36, 74] on span "Dispatch Strategies" at bounding box center [29, 75] width 34 height 5
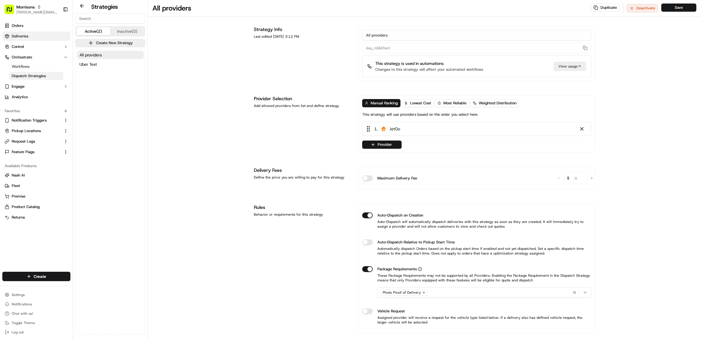
click at [27, 34] on span "Deliveries" at bounding box center [20, 36] width 17 height 5
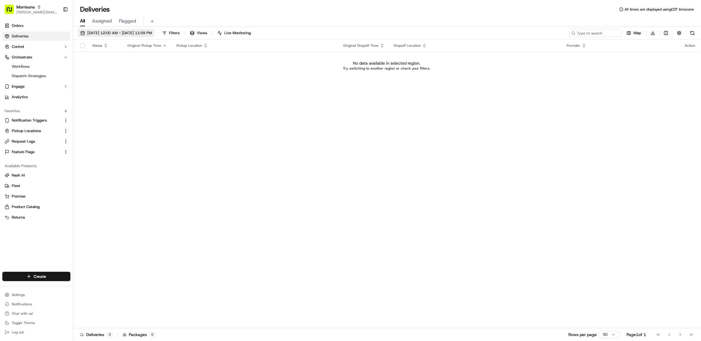
click at [98, 35] on span "[DATE] 12:00 AM - [DATE] 11:59 PM" at bounding box center [119, 32] width 65 height 5
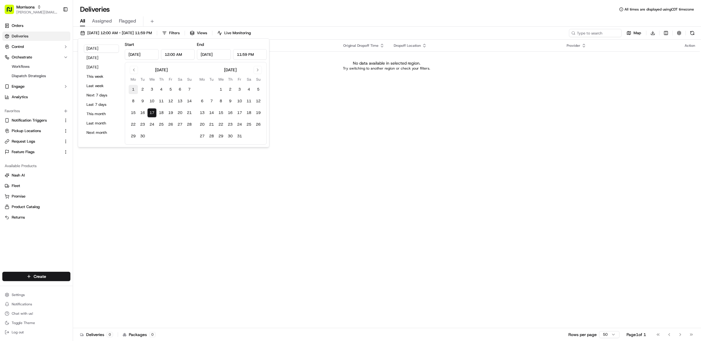
click at [136, 89] on button "1" at bounding box center [132, 89] width 9 height 9
type input "[DATE]"
click at [155, 117] on button "17" at bounding box center [151, 112] width 9 height 9
type input "[DATE]"
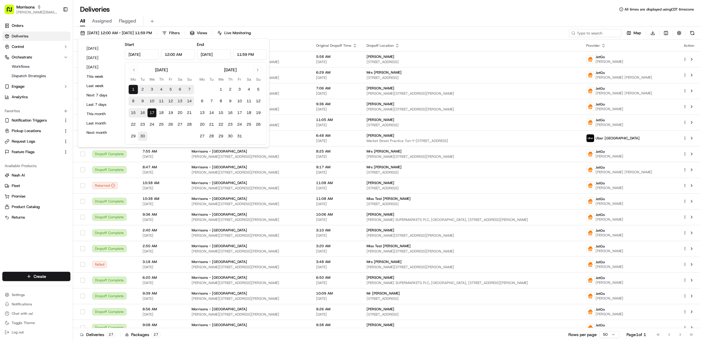
click at [143, 137] on button "30" at bounding box center [142, 135] width 9 height 9
type input "[DATE]"
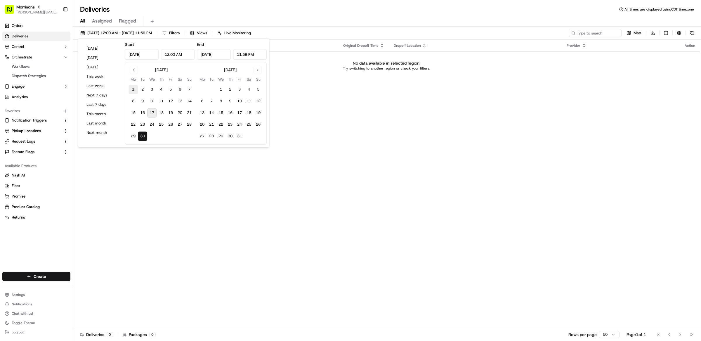
click at [134, 89] on button "1" at bounding box center [132, 89] width 9 height 9
type input "[DATE]"
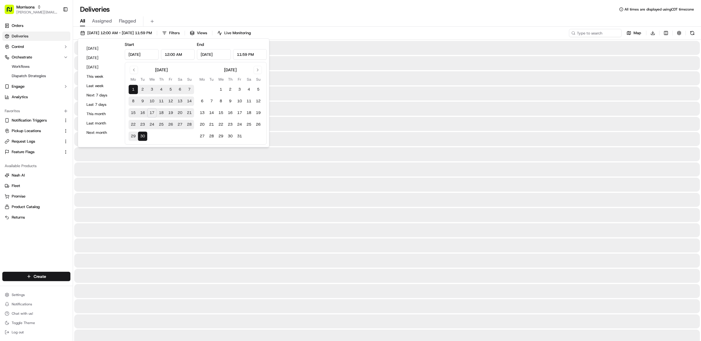
click at [201, 19] on div "All Assigned Flagged" at bounding box center [387, 21] width 628 height 10
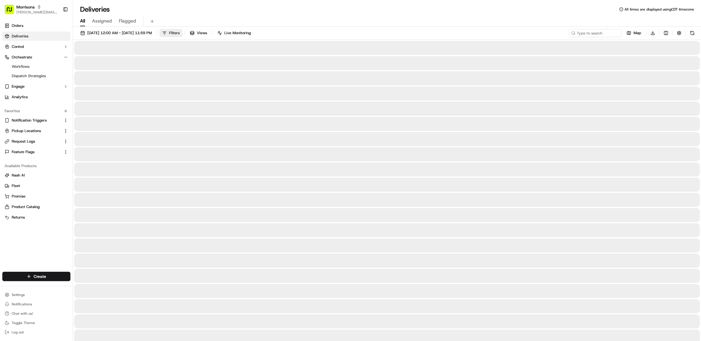
click at [180, 31] on span "Filters" at bounding box center [174, 32] width 11 height 5
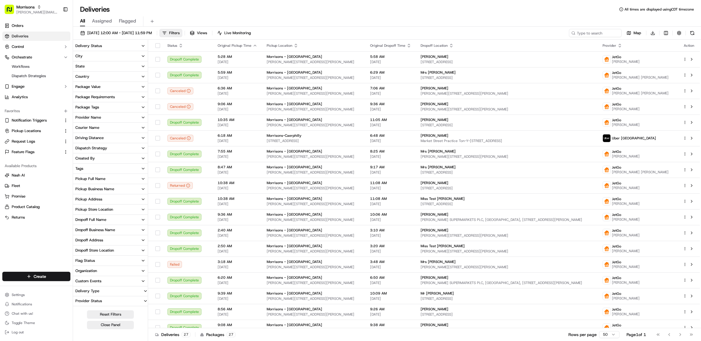
click at [95, 97] on div "Package Requirements" at bounding box center [94, 96] width 39 height 5
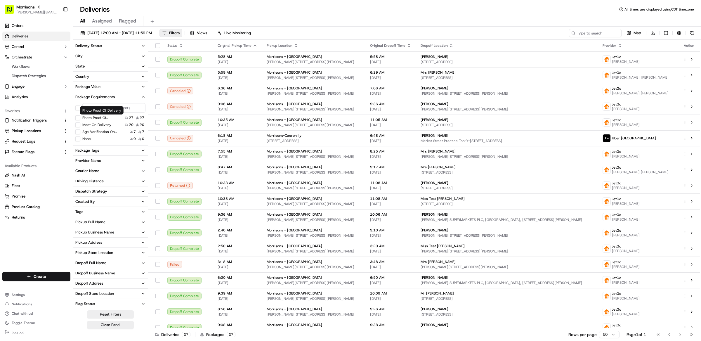
click at [78, 118] on button "Photo Proof Of Delivery" at bounding box center [77, 117] width 5 height 5
click at [77, 117] on button "Photo Proof Of Delivery" at bounding box center [77, 118] width 5 height 5
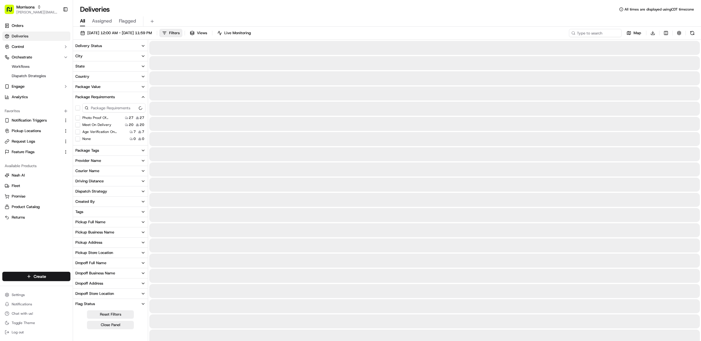
click at [79, 125] on button "Meet On Delivery" at bounding box center [77, 124] width 5 height 5
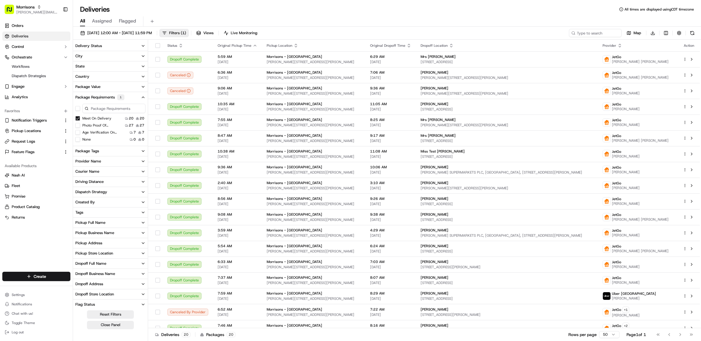
click at [78, 119] on button "Meet On Delivery" at bounding box center [77, 118] width 5 height 5
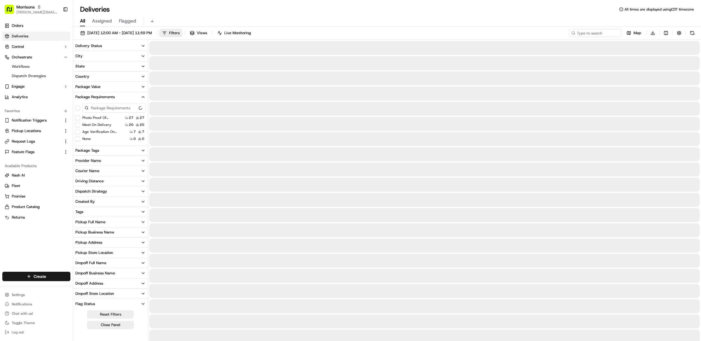
click at [78, 131] on button "Age Verification On Delivery" at bounding box center [77, 131] width 5 height 5
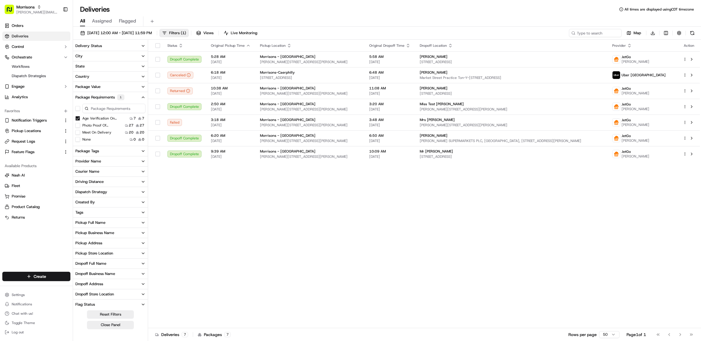
click at [79, 132] on button "Meet On Delivery" at bounding box center [77, 132] width 5 height 5
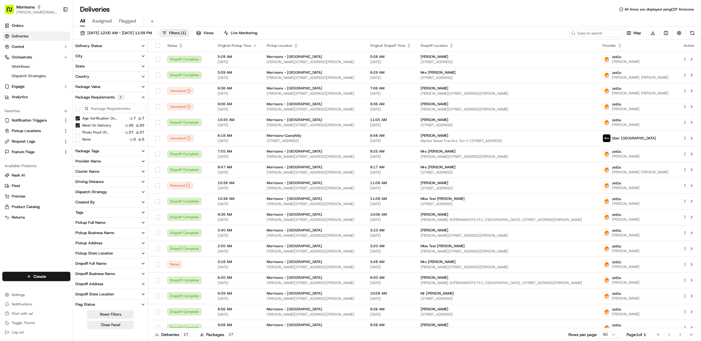
click at [77, 124] on button "Meet On Delivery" at bounding box center [77, 125] width 5 height 5
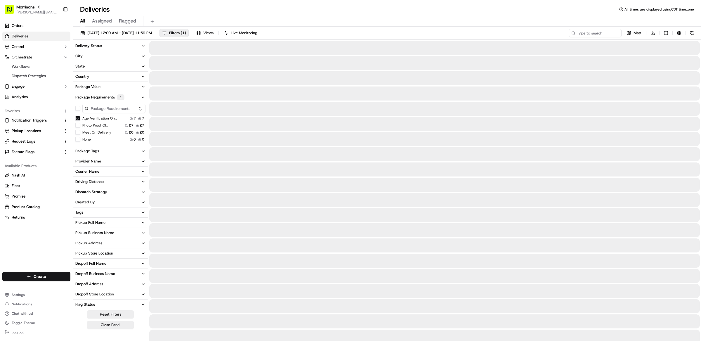
click at [77, 119] on button "Age Verification On Delivery" at bounding box center [77, 118] width 5 height 5
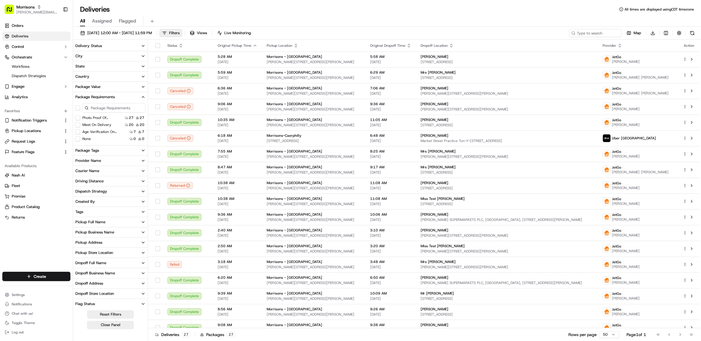
click at [102, 132] on label "Age Verification On Delivery" at bounding box center [100, 131] width 37 height 5
click at [80, 132] on button "Age Verification On Delivery" at bounding box center [77, 131] width 5 height 5
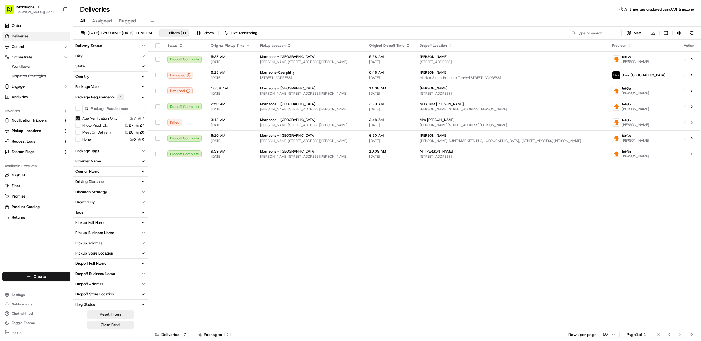
click at [102, 131] on label "Meet On Delivery" at bounding box center [96, 132] width 29 height 5
click at [80, 131] on button "Meet On Delivery" at bounding box center [77, 132] width 5 height 5
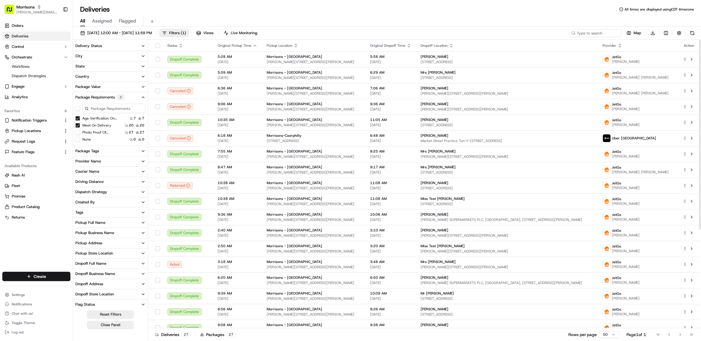
click at [77, 119] on button "Age Verification On Delivery" at bounding box center [77, 118] width 5 height 5
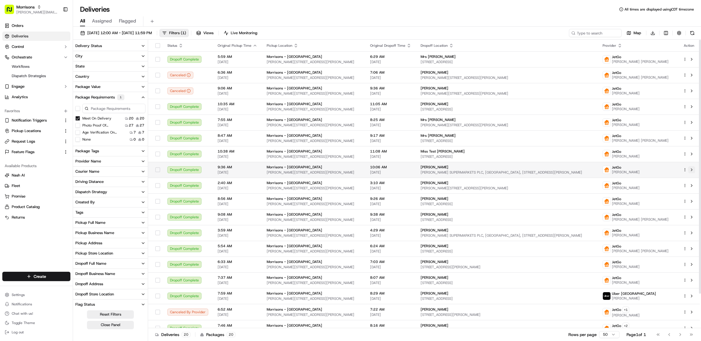
click at [694, 171] on button at bounding box center [691, 169] width 7 height 7
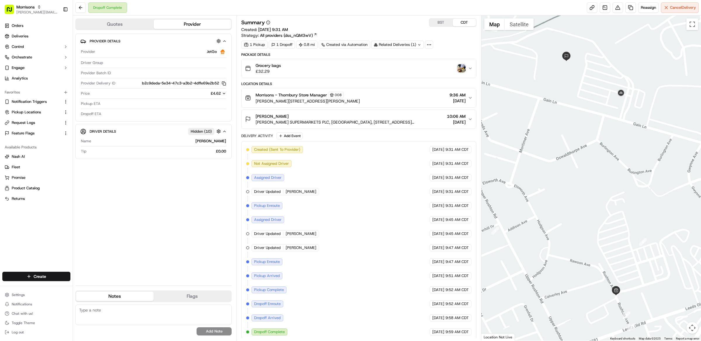
click at [385, 99] on div "Morrisons - Thornbury Store Manager [STREET_ADDRESS][GEOGRAPHIC_DATA][PERSON_NA…" at bounding box center [356, 98] width 223 height 12
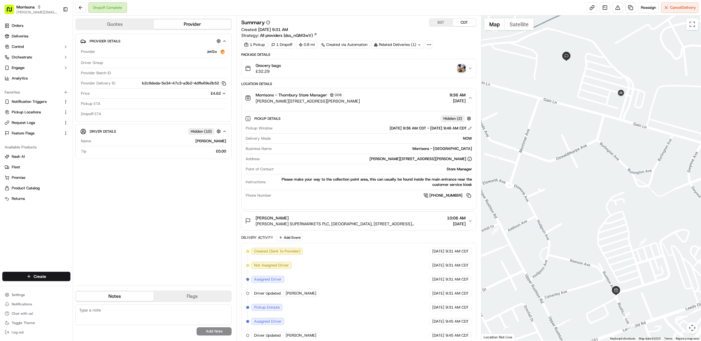
click at [390, 102] on div "Morrisons - Thornbury Store Manager [STREET_ADDRESS][GEOGRAPHIC_DATA][PERSON_NA…" at bounding box center [356, 98] width 223 height 12
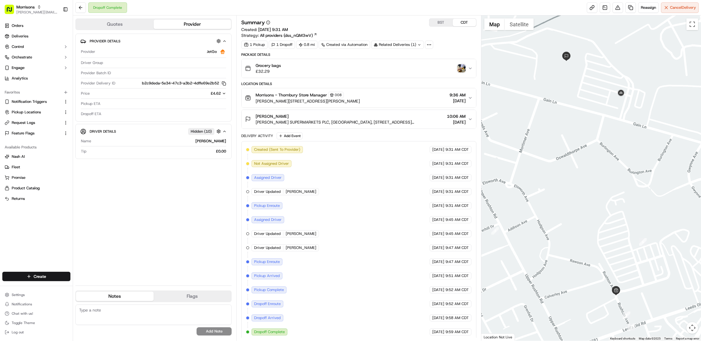
click at [307, 75] on button "Grocery bags £32.29" at bounding box center [358, 68] width 234 height 19
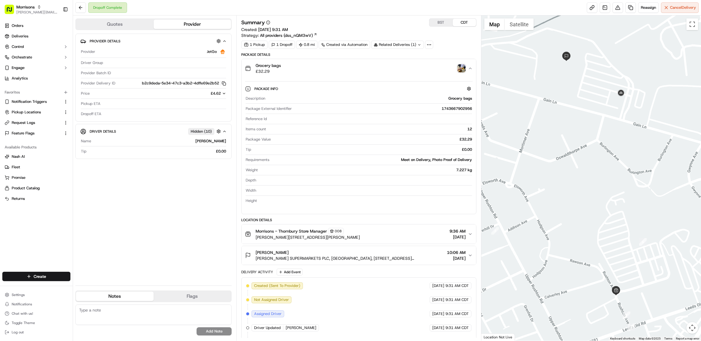
click at [338, 67] on div "Grocery bags £32.29" at bounding box center [356, 68] width 223 height 12
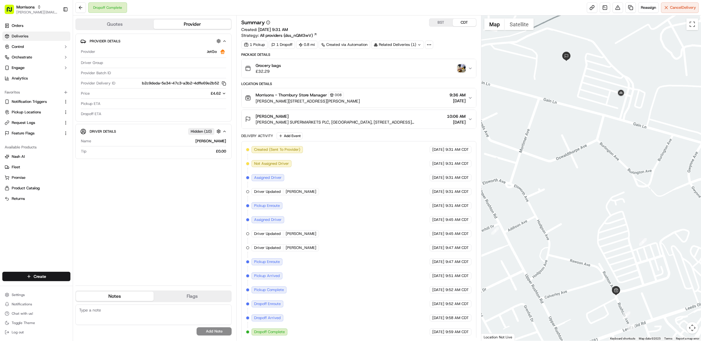
click at [36, 33] on link "Deliveries" at bounding box center [36, 36] width 68 height 9
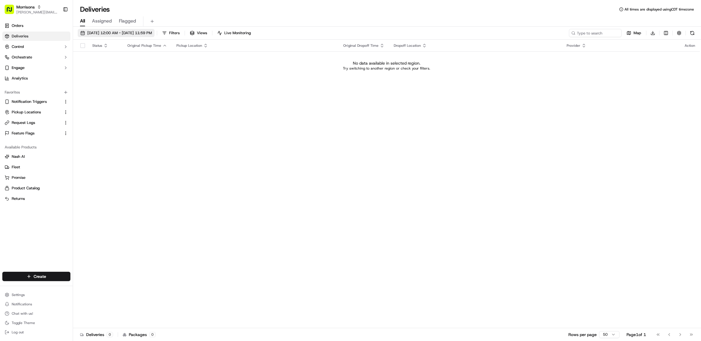
click at [128, 35] on span "[DATE] 12:00 AM - [DATE] 11:59 PM" at bounding box center [119, 32] width 65 height 5
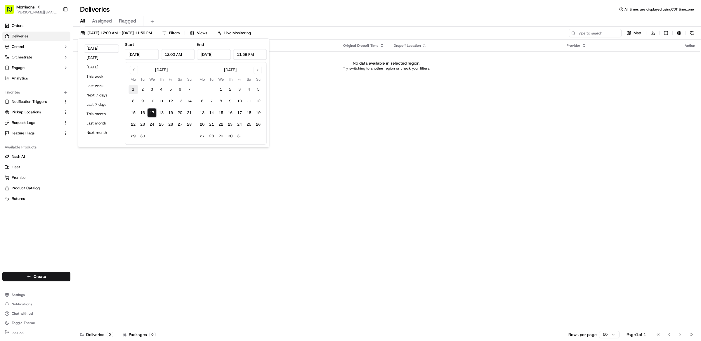
click at [133, 87] on button "1" at bounding box center [132, 89] width 9 height 9
type input "[DATE]"
click at [144, 133] on button "30" at bounding box center [142, 135] width 9 height 9
type input "[DATE]"
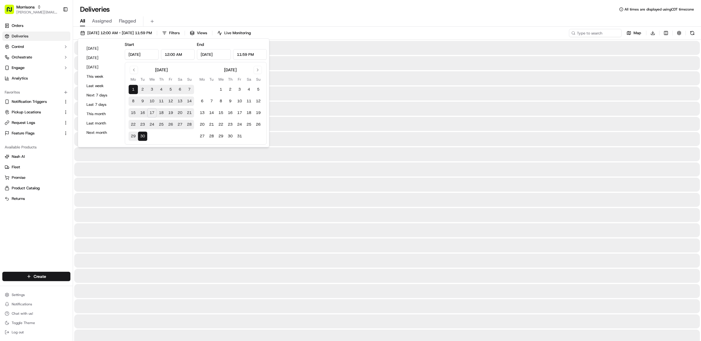
click at [328, 12] on div "Deliveries All times are displayed using CDT timezone" at bounding box center [387, 9] width 628 height 9
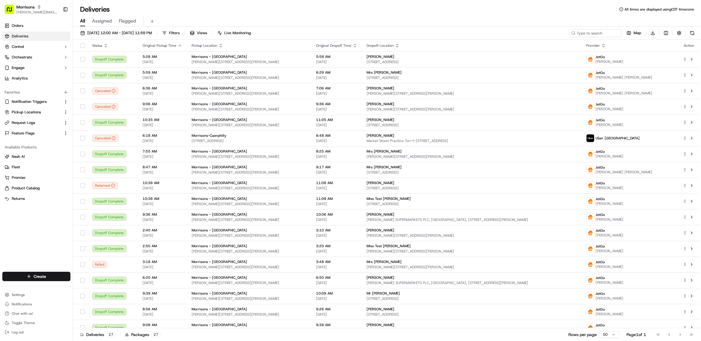
click at [178, 20] on div "All Assigned Flagged" at bounding box center [387, 21] width 628 height 10
click at [152, 22] on button at bounding box center [152, 21] width 8 height 8
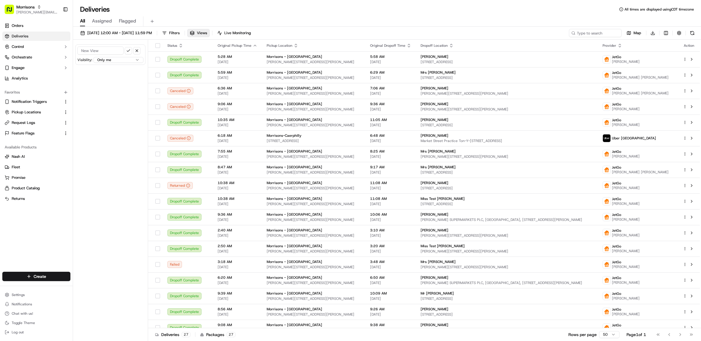
click at [107, 52] on input at bounding box center [100, 50] width 46 height 8
type input "Morrisons"
click at [127, 50] on button "submit" at bounding box center [128, 50] width 7 height 7
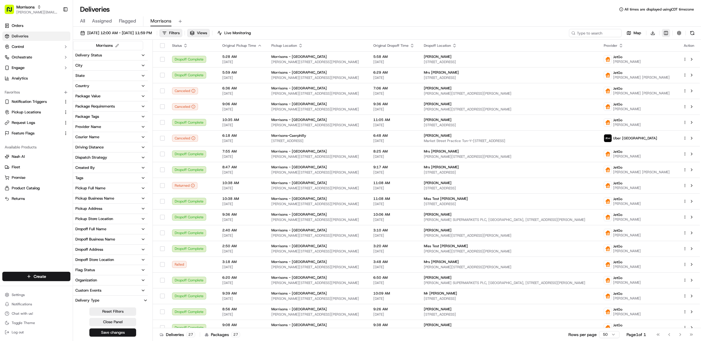
click at [665, 34] on html "Morrisons [EMAIL_ADDRESS][DOMAIN_NAME] Toggle Sidebar Orders Deliveries Control…" at bounding box center [350, 170] width 701 height 341
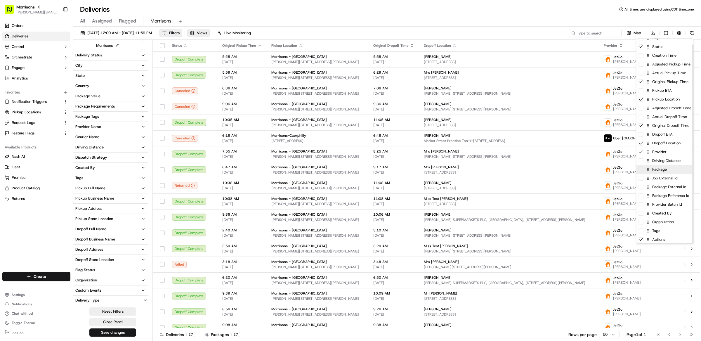
scroll to position [6, 0]
click at [642, 178] on span at bounding box center [641, 177] width 5 height 5
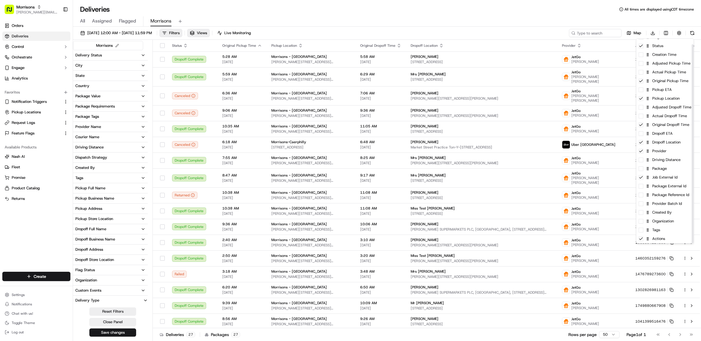
click at [604, 13] on html "Morrisons [EMAIL_ADDRESS][DOMAIN_NAME] Toggle Sidebar Orders Deliveries Control…" at bounding box center [350, 170] width 701 height 341
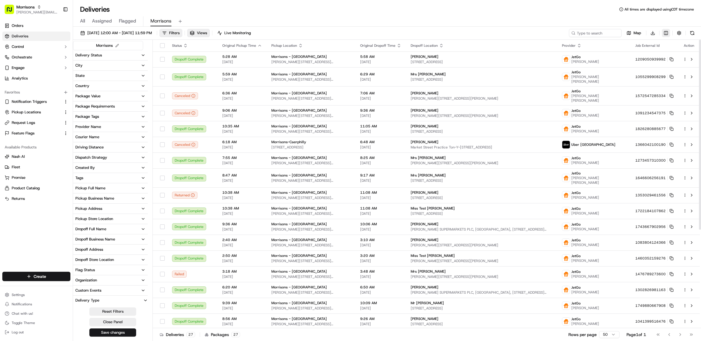
click at [667, 33] on html "Morrisons [EMAIL_ADDRESS][DOMAIN_NAME] Toggle Sidebar Orders Deliveries Control…" at bounding box center [350, 170] width 701 height 341
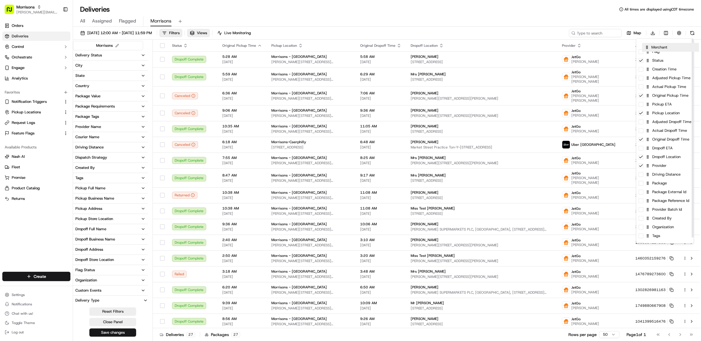
drag, startPoint x: 658, startPoint y: 186, endPoint x: 664, endPoint y: 43, distance: 142.6
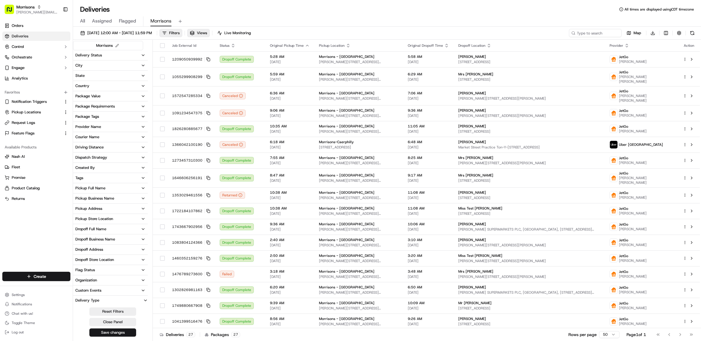
click at [336, 18] on html "Morrisons [EMAIL_ADDRESS][DOMAIN_NAME] Toggle Sidebar Orders Deliveries Control…" at bounding box center [350, 170] width 701 height 341
click at [115, 334] on button "Save changes" at bounding box center [112, 332] width 47 height 8
click at [85, 21] on span "All" at bounding box center [82, 21] width 5 height 7
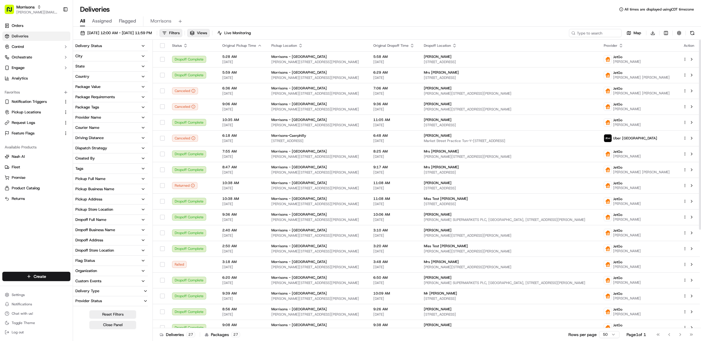
click at [449, 18] on div "All Assigned Flagged Morrisons" at bounding box center [387, 21] width 628 height 10
click at [160, 19] on span "Morrisons" at bounding box center [160, 21] width 21 height 7
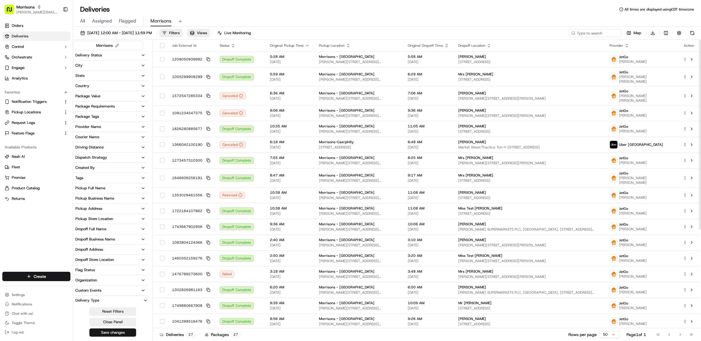
click at [400, 19] on div "All Assigned Flagged Morrisons" at bounding box center [387, 21] width 628 height 10
click at [410, 30] on div "[DATE] 12:00 AM - [DATE] 11:59 PM Filters Views Live Monitoring Map Download" at bounding box center [387, 34] width 628 height 11
click at [125, 41] on div "Morrisons" at bounding box center [108, 45] width 70 height 9
click at [117, 44] on button at bounding box center [117, 45] width 6 height 6
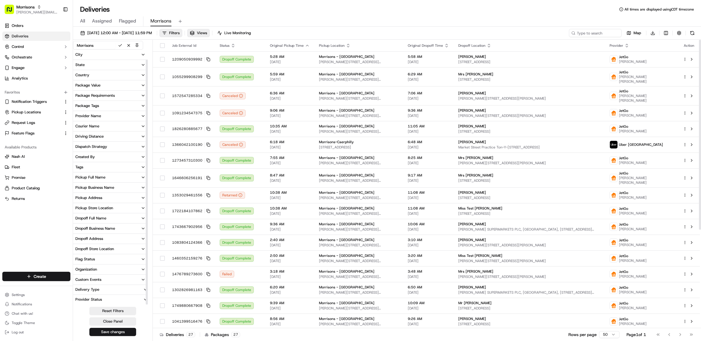
click at [294, 14] on div "All Assigned Flagged Morrisons" at bounding box center [387, 20] width 628 height 13
click at [181, 20] on button at bounding box center [180, 21] width 8 height 8
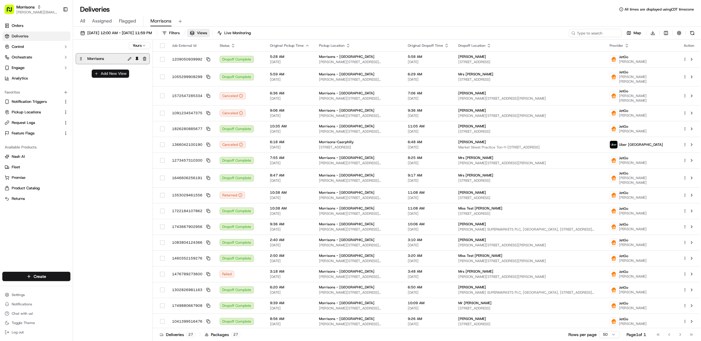
click at [111, 74] on button "Add New View" at bounding box center [110, 73] width 37 height 8
click at [127, 86] on html "Morrisons [EMAIL_ADDRESS][DOMAIN_NAME] Toggle Sidebar Orders Deliveries Control…" at bounding box center [350, 170] width 701 height 341
click at [108, 187] on html "Morrisons [EMAIL_ADDRESS][DOMAIN_NAME] Toggle Sidebar Orders Deliveries Control…" at bounding box center [350, 170] width 701 height 341
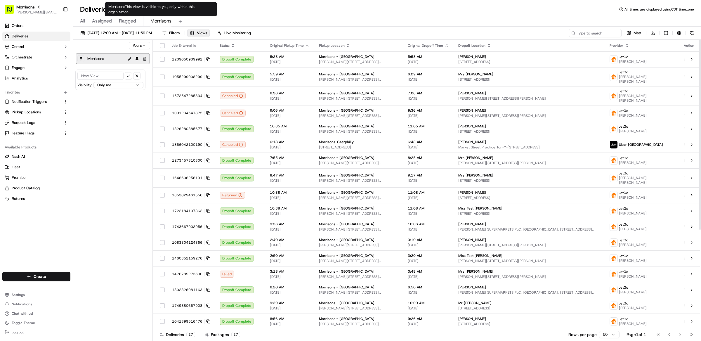
click at [147, 45] on html "Morrisons [EMAIL_ADDRESS][DOMAIN_NAME] Toggle Sidebar Orders Deliveries Control…" at bounding box center [350, 170] width 701 height 341
click at [143, 138] on html "Morrisons [EMAIL_ADDRESS][DOMAIN_NAME] Toggle Sidebar Orders Deliveries Control…" at bounding box center [350, 170] width 701 height 341
click at [394, 30] on div "[DATE] 12:00 AM - [DATE] 11:59 PM Filters Views Live Monitoring Map Download" at bounding box center [387, 34] width 628 height 11
click at [423, 35] on div "[DATE] 12:00 AM - [DATE] 11:59 PM Filters Views Live Monitoring Map Download" at bounding box center [387, 34] width 628 height 11
